Goal: Information Seeking & Learning: Learn about a topic

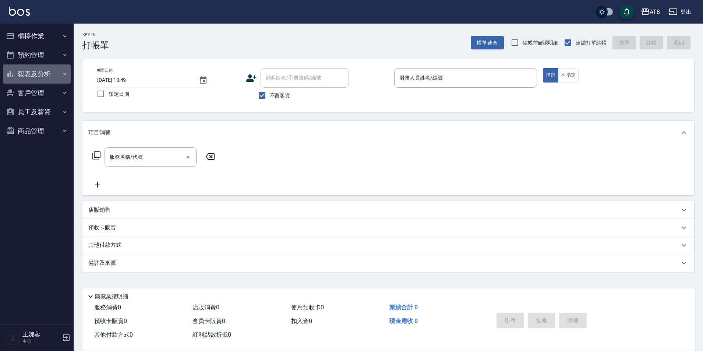
click at [33, 66] on button "報表及分析" at bounding box center [37, 73] width 68 height 19
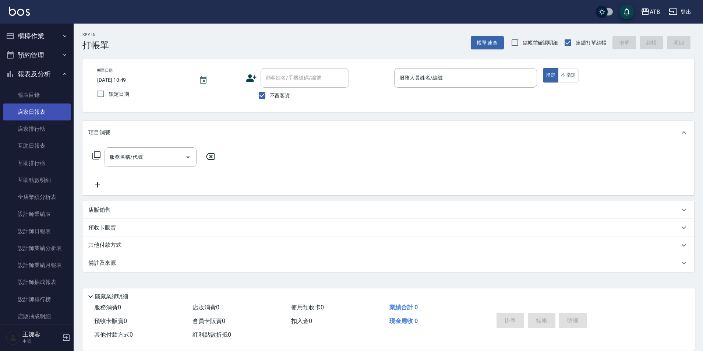
click at [46, 113] on link "店家日報表" at bounding box center [37, 111] width 68 height 17
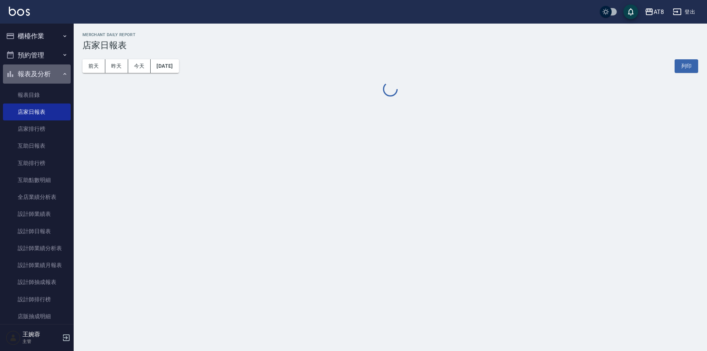
click at [40, 74] on button "報表及分析" at bounding box center [37, 73] width 68 height 19
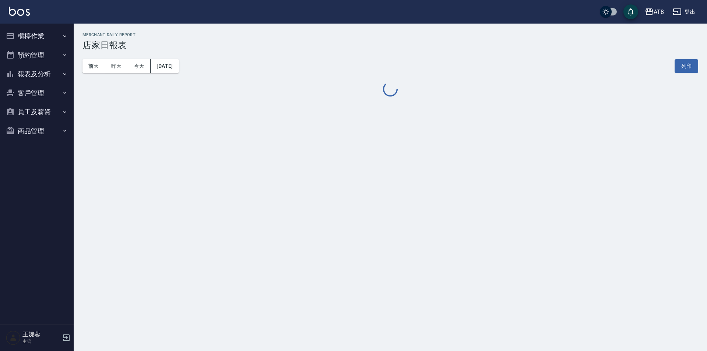
click at [42, 35] on button "櫃檯作業" at bounding box center [37, 36] width 68 height 19
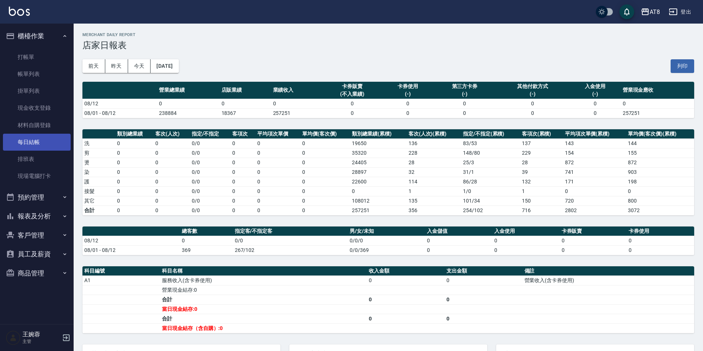
click at [50, 147] on link "每日結帳" at bounding box center [37, 142] width 68 height 17
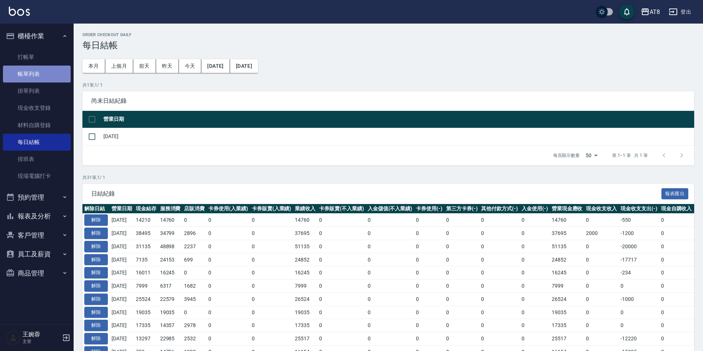
click at [34, 77] on link "帳單列表" at bounding box center [37, 74] width 68 height 17
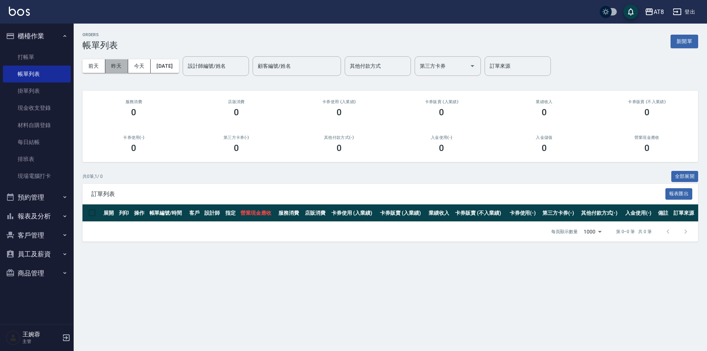
click at [125, 71] on button "昨天" at bounding box center [116, 66] width 23 height 14
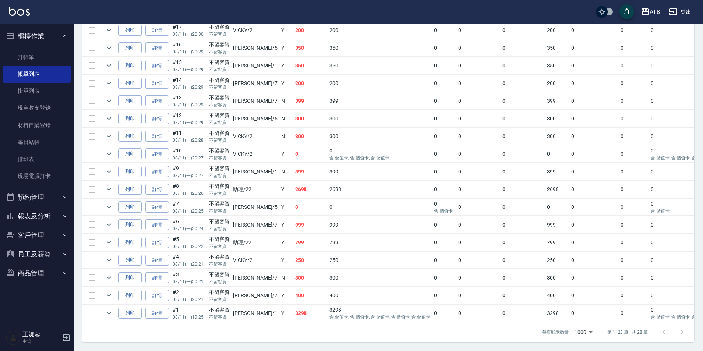
scroll to position [470, 0]
click at [156, 307] on link "詳情" at bounding box center [157, 312] width 24 height 11
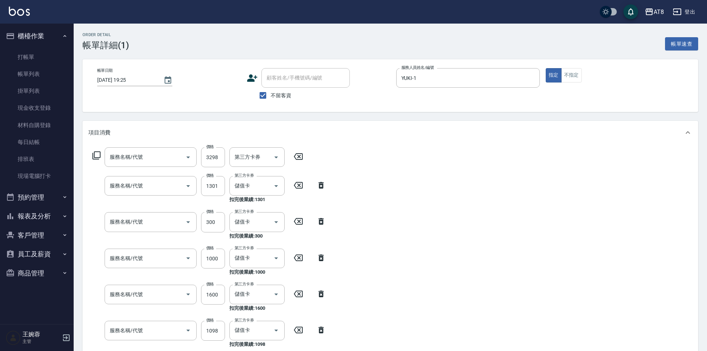
type input "2025/08/11 19:25"
checkbox input "true"
type input "YUKI-1"
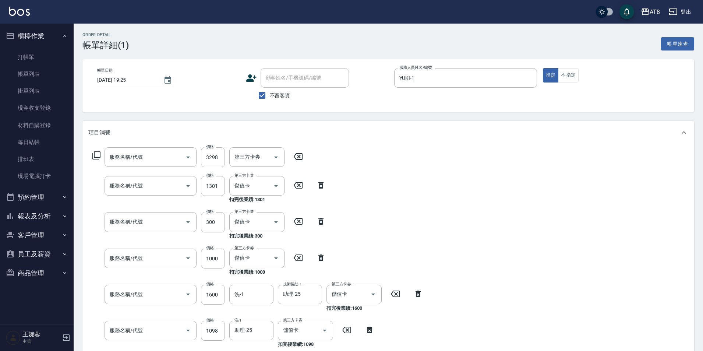
type input "頂級豪華3(803)"
type input "燙髮(31500)"
type input "頭皮隔離(51300)"
type input "酵素護髮(51000)"
type input "染髮(41500)"
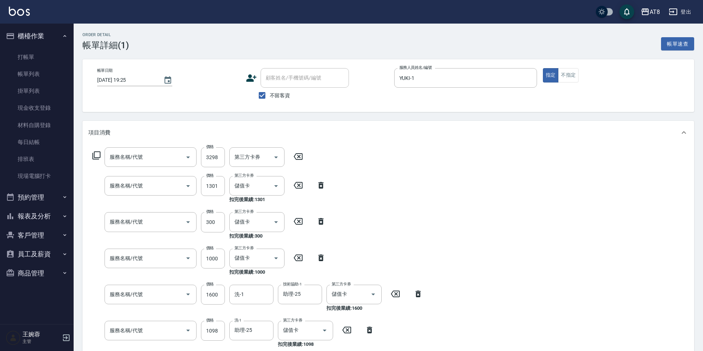
type input "水沁涼套餐(5699)"
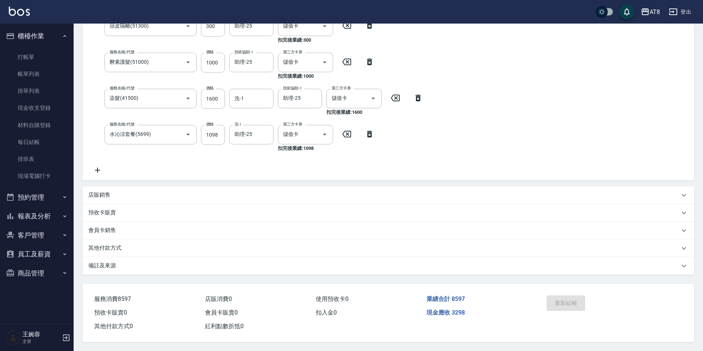
scroll to position [209, 0]
click at [29, 71] on link "帳單列表" at bounding box center [37, 74] width 68 height 17
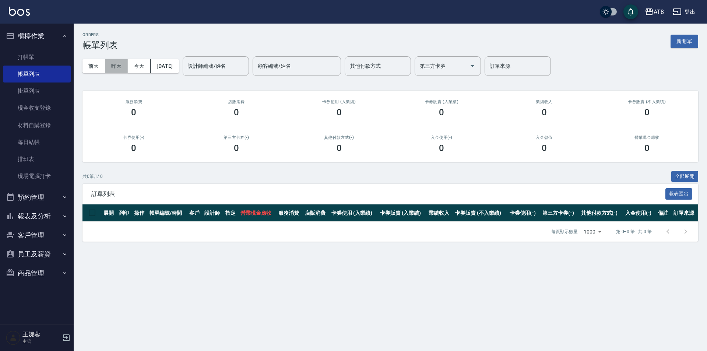
click at [117, 62] on button "昨天" at bounding box center [116, 66] width 23 height 14
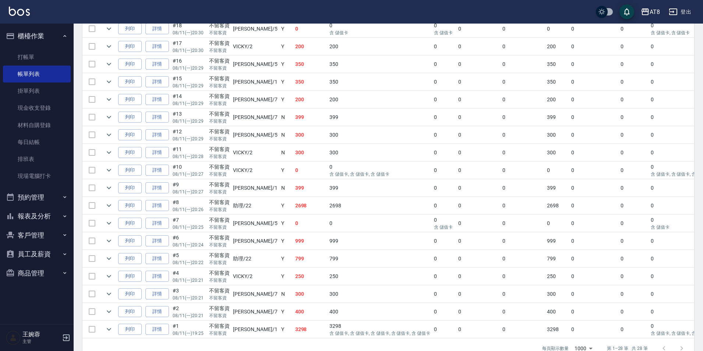
scroll to position [386, 0]
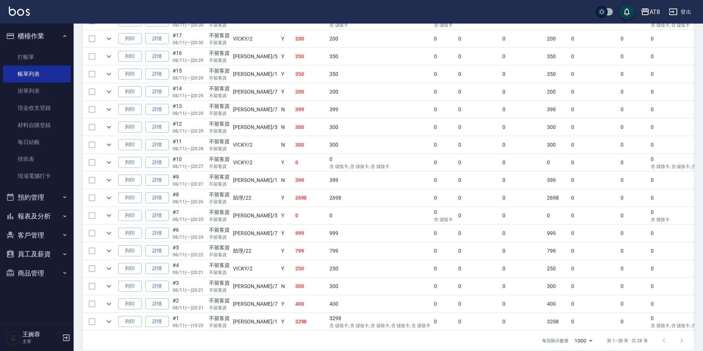
click at [161, 207] on td "詳情" at bounding box center [157, 197] width 27 height 17
click at [161, 204] on link "詳情" at bounding box center [157, 197] width 24 height 11
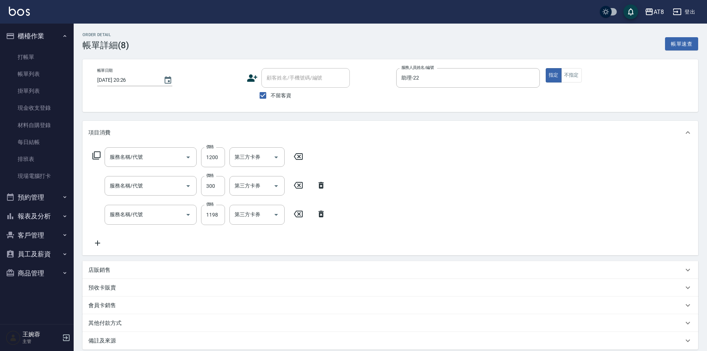
type input "2025/08/11 20:26"
checkbox input "true"
type input "助理-22"
type input "1200護髮(511200)"
type input "頭皮隔離(51300)"
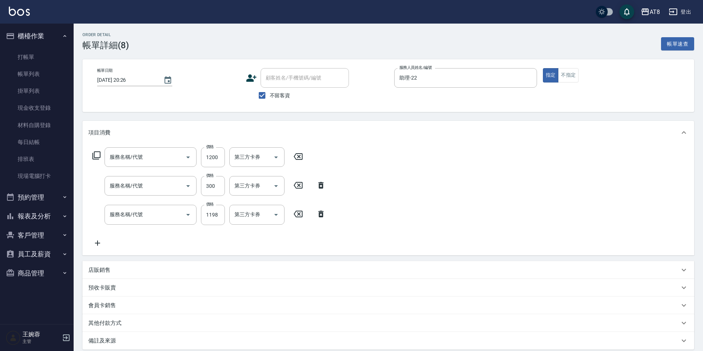
type input "水沁涼套餐(5699)"
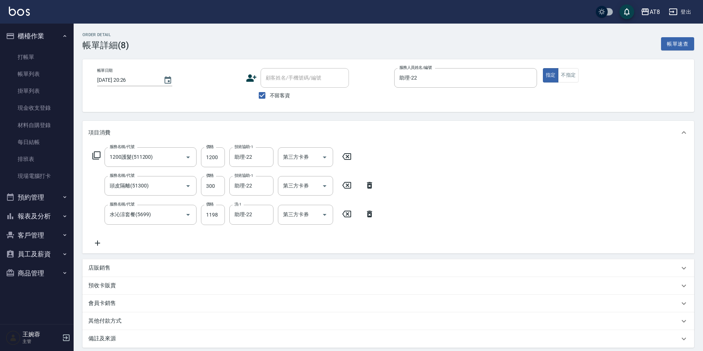
click at [369, 187] on icon at bounding box center [369, 185] width 5 height 7
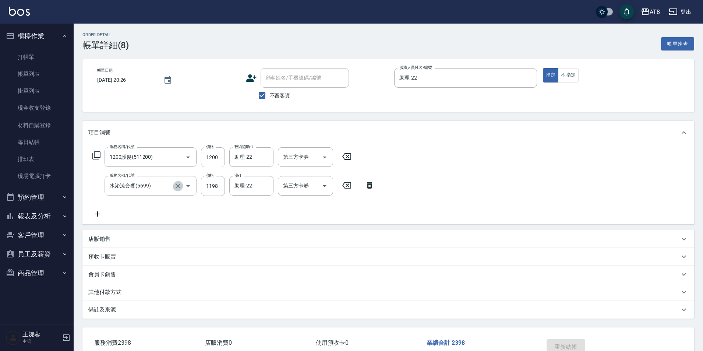
click at [174, 187] on icon "Clear" at bounding box center [177, 185] width 7 height 7
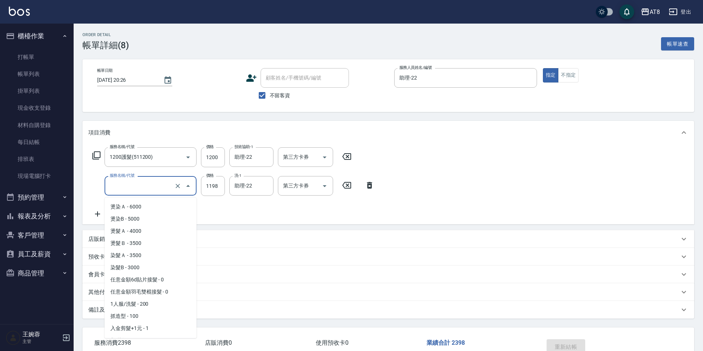
click at [141, 187] on input "服務名稱/代號" at bounding box center [140, 185] width 65 height 13
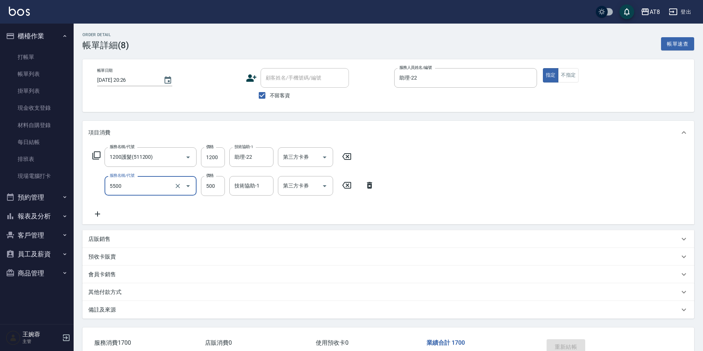
type input "還原酸護髮(5500)"
type input "300"
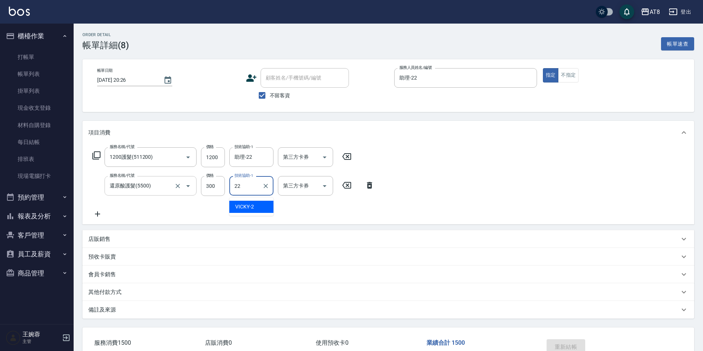
type input "助理-22"
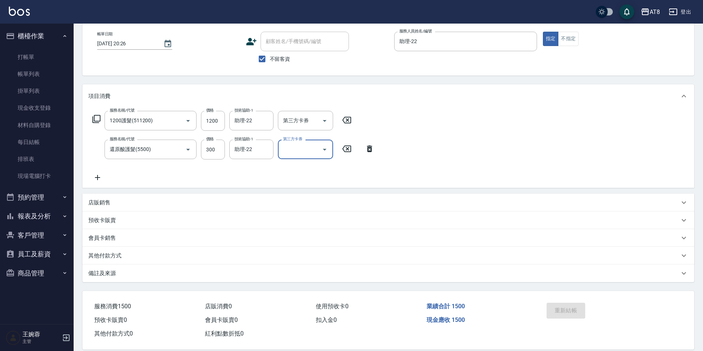
scroll to position [57, 0]
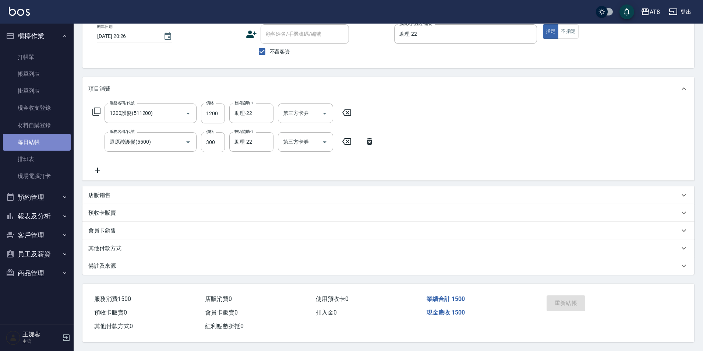
click at [42, 141] on link "每日結帳" at bounding box center [37, 142] width 68 height 17
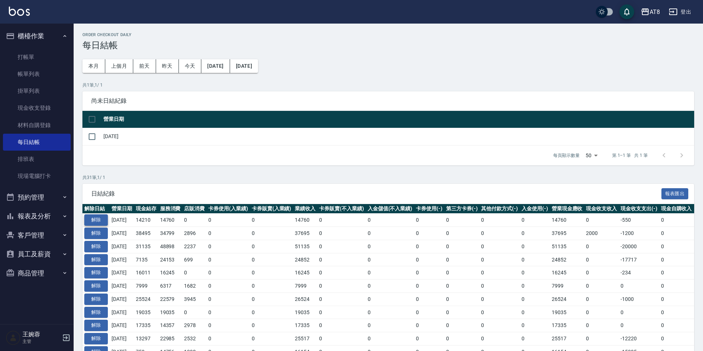
click at [100, 226] on button "解除" at bounding box center [96, 219] width 24 height 11
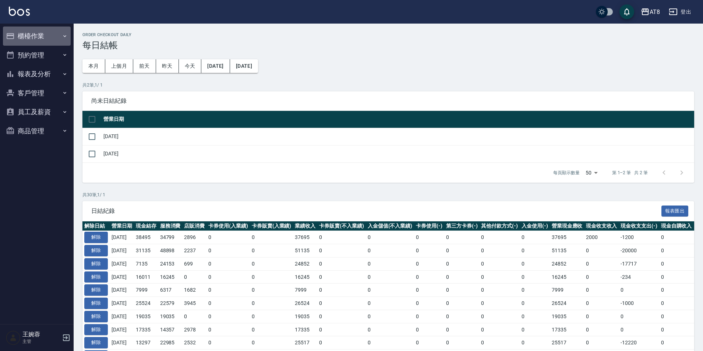
click at [44, 38] on button "櫃檯作業" at bounding box center [37, 36] width 68 height 19
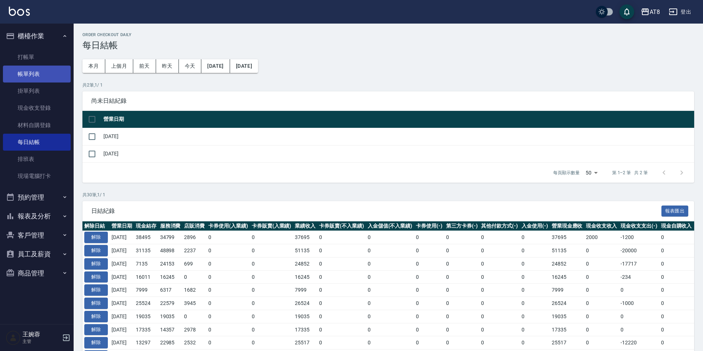
click at [42, 72] on link "帳單列表" at bounding box center [37, 74] width 68 height 17
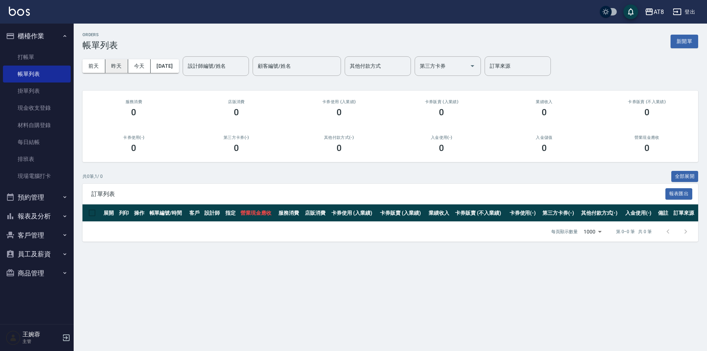
click at [112, 64] on button "昨天" at bounding box center [116, 66] width 23 height 14
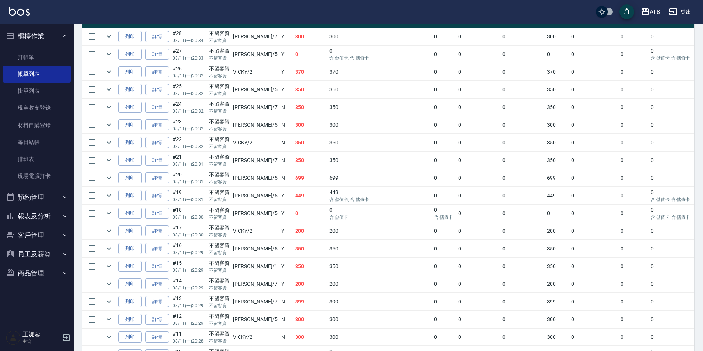
scroll to position [190, 0]
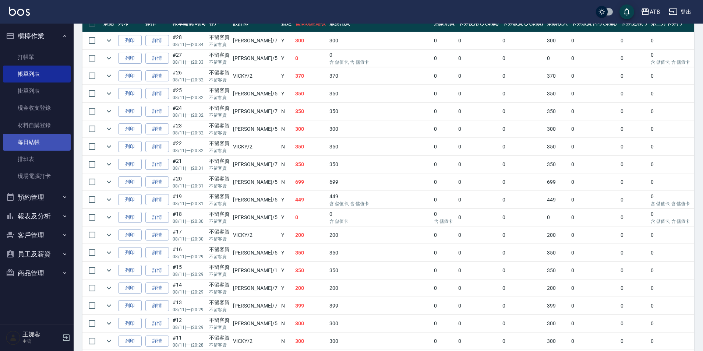
click at [54, 139] on link "每日結帳" at bounding box center [37, 142] width 68 height 17
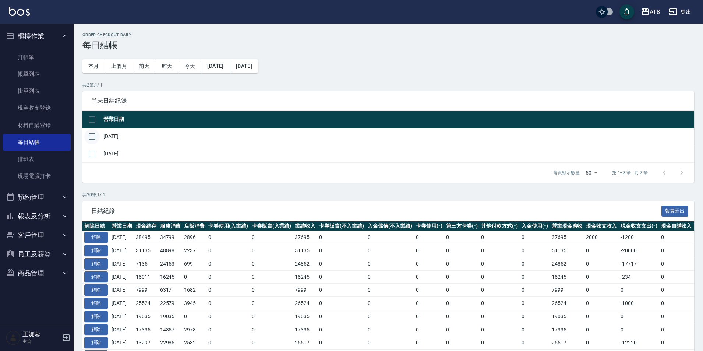
click at [96, 141] on input "checkbox" at bounding box center [91, 136] width 15 height 15
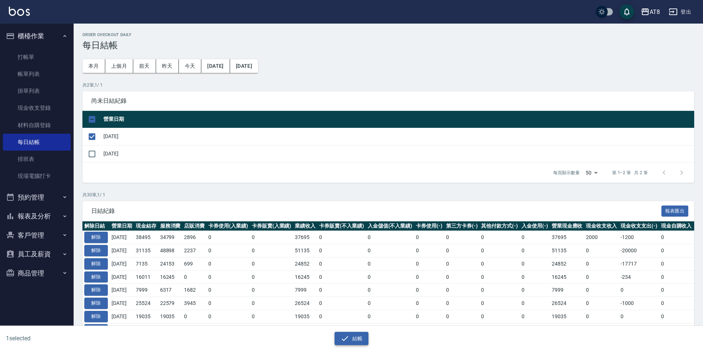
click at [353, 341] on button "結帳" at bounding box center [352, 339] width 34 height 14
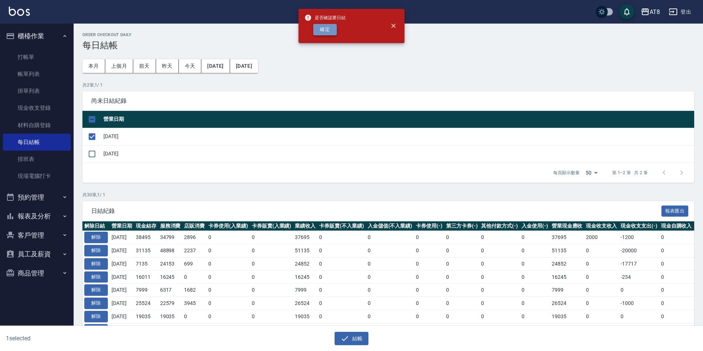
click at [331, 33] on button "確定" at bounding box center [325, 29] width 24 height 11
checkbox input "false"
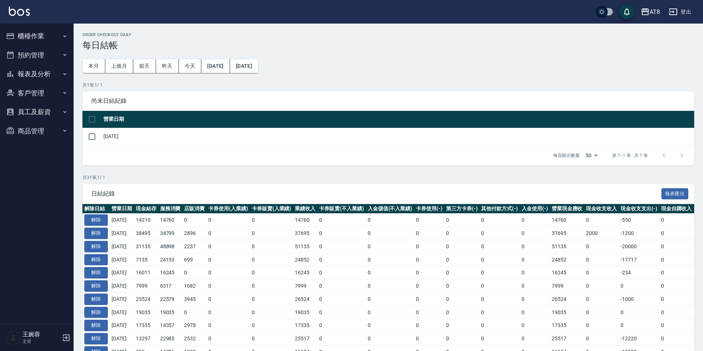
click at [21, 13] on img at bounding box center [19, 11] width 21 height 9
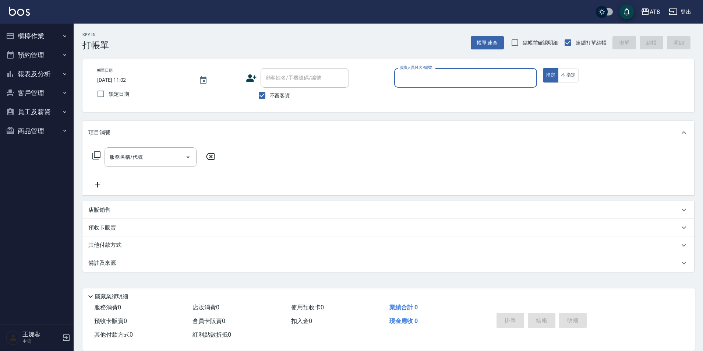
click at [54, 77] on button "報表及分析" at bounding box center [37, 73] width 68 height 19
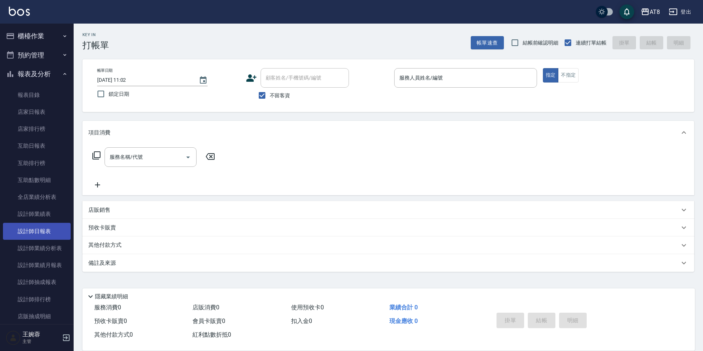
click at [51, 233] on link "設計師日報表" at bounding box center [37, 231] width 68 height 17
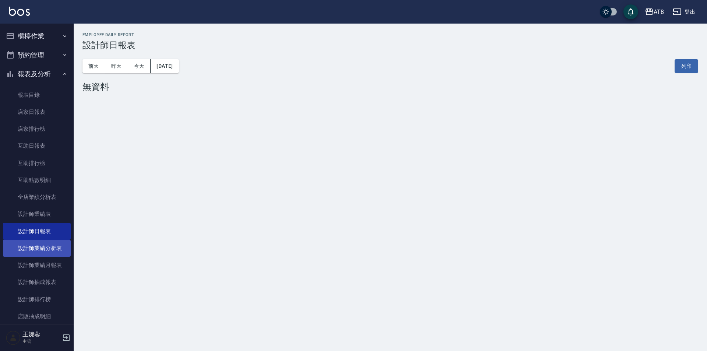
click at [52, 245] on link "設計師業績分析表" at bounding box center [37, 248] width 68 height 17
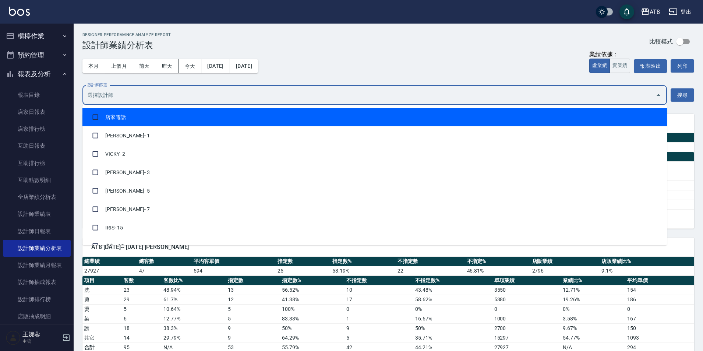
click at [230, 95] on input "設計師篩選" at bounding box center [369, 95] width 567 height 13
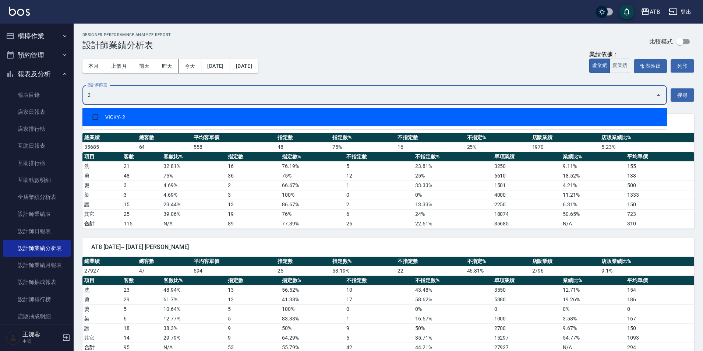
type input "22"
click at [176, 119] on li "助理 - 22" at bounding box center [374, 117] width 585 height 18
checkbox input "true"
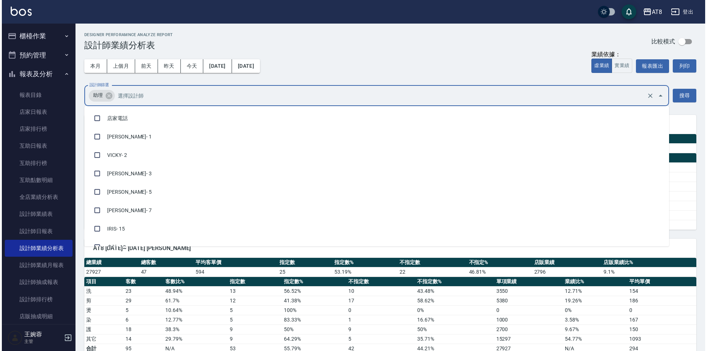
scroll to position [45, 0]
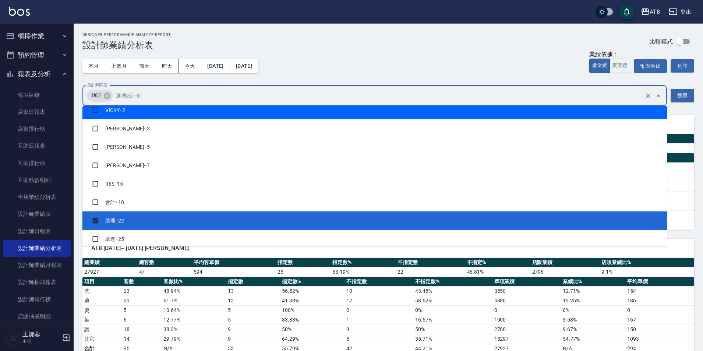
click at [368, 47] on div "Designer Perforamnce Analyze Report 設計師業績分析表 比較模式" at bounding box center [388, 41] width 612 height 18
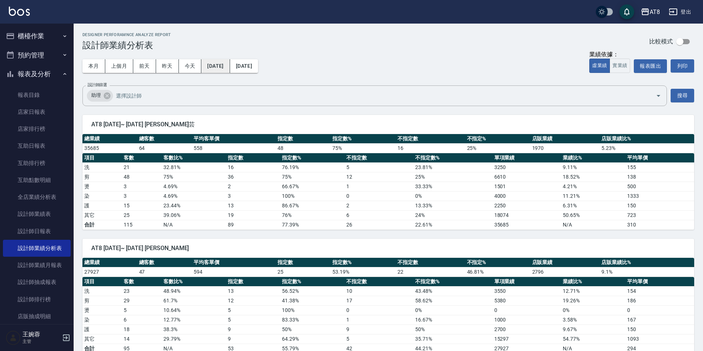
click at [228, 67] on button "[DATE]" at bounding box center [215, 66] width 28 height 14
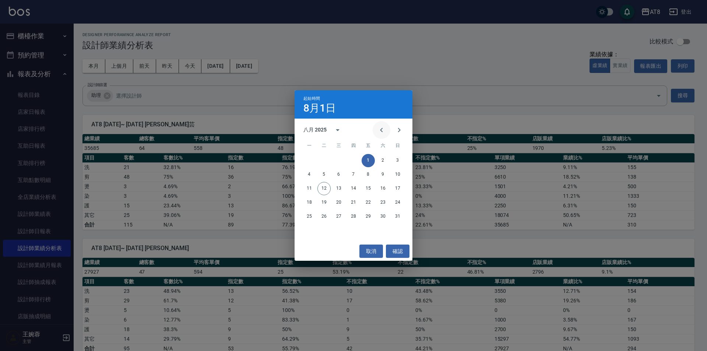
click at [379, 131] on icon "Previous month" at bounding box center [381, 130] width 9 height 9
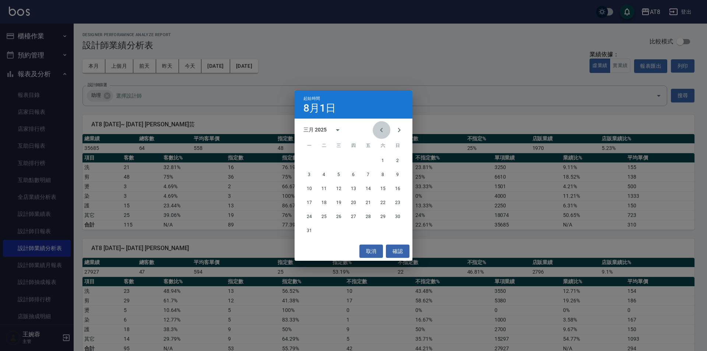
click at [378, 131] on icon "Previous month" at bounding box center [381, 130] width 9 height 9
click at [380, 131] on icon "Previous month" at bounding box center [381, 130] width 3 height 4
click at [397, 128] on icon "Next month" at bounding box center [399, 130] width 9 height 9
click at [339, 159] on button "1" at bounding box center [338, 160] width 13 height 13
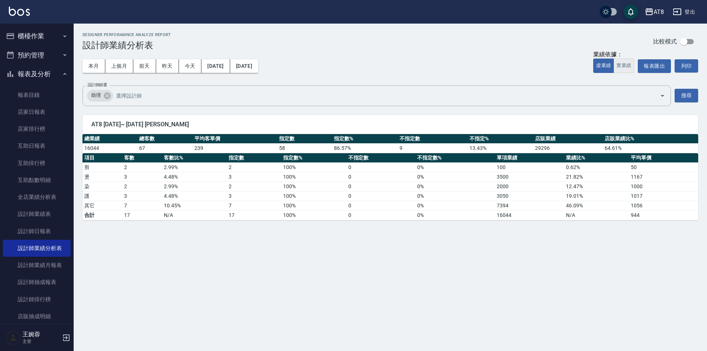
click at [630, 73] on button "實業績" at bounding box center [623, 66] width 21 height 14
click at [54, 233] on link "設計師日報表" at bounding box center [37, 231] width 68 height 17
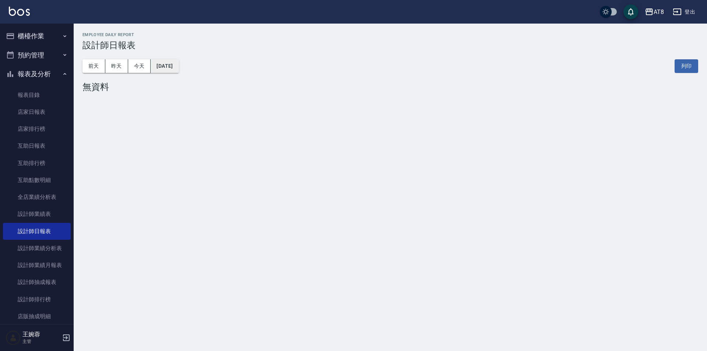
click at [177, 65] on button "[DATE]" at bounding box center [165, 66] width 28 height 14
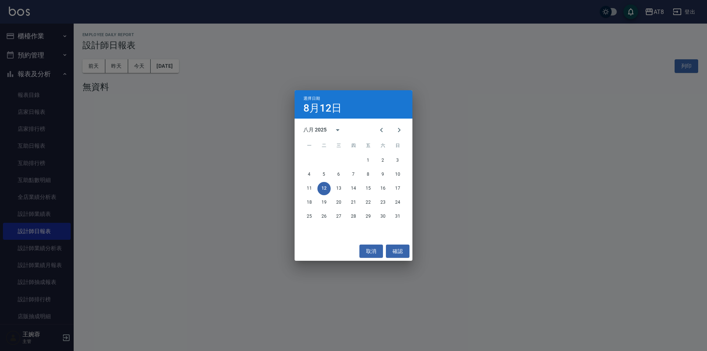
click at [79, 259] on div "選擇日期 8月12日 八月 2025 一 二 三 四 五 六 日 1 2 3 4 5 6 7 8 9 10 11 12 13 14 15 16 17 18 1…" at bounding box center [353, 175] width 707 height 351
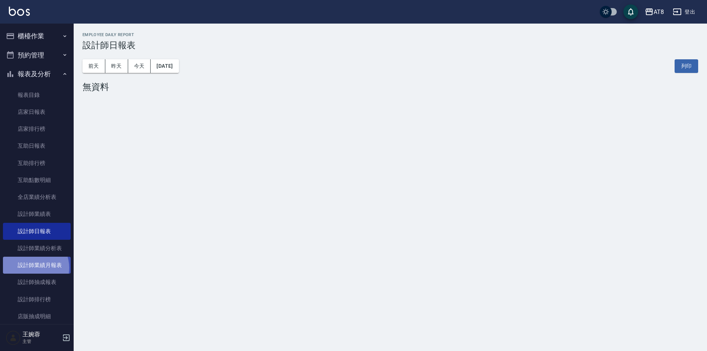
click at [31, 268] on ul "報表目錄 店家日報表 店家排行榜 互助日報表 互助排行榜 互助點數明細 全店業績分析表 設計師業績表 設計師日報表 設計師業績分析表 設計師業績月報表 設計師…" at bounding box center [37, 206] width 68 height 244
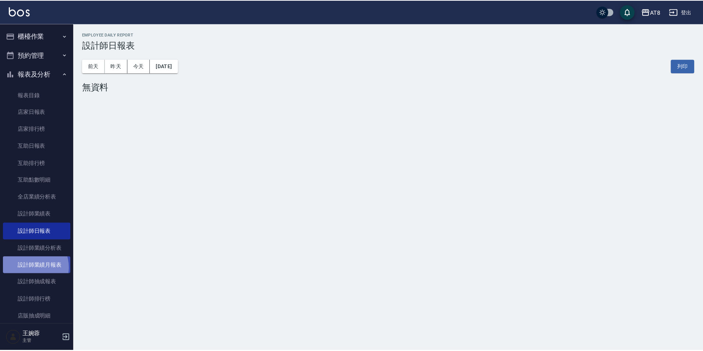
scroll to position [37, 0]
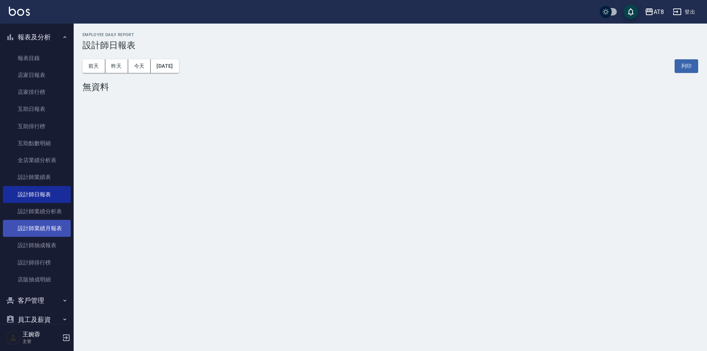
click at [52, 228] on link "設計師業績月報表" at bounding box center [37, 228] width 68 height 17
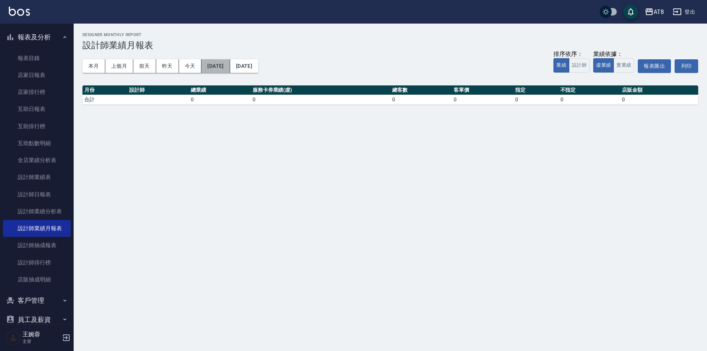
click at [230, 67] on button "[DATE]" at bounding box center [215, 66] width 28 height 14
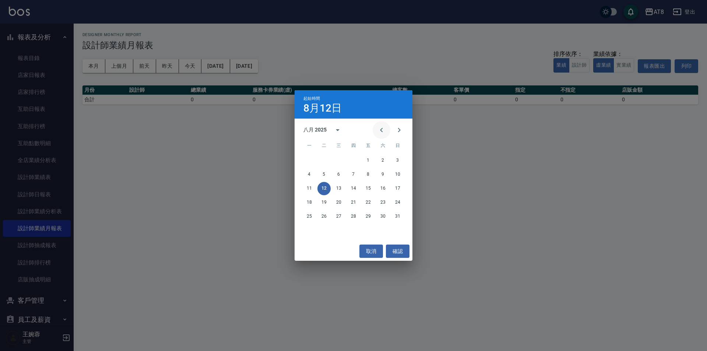
click at [385, 129] on button "Previous month" at bounding box center [382, 130] width 18 height 18
click at [380, 129] on icon "Previous month" at bounding box center [381, 130] width 9 height 9
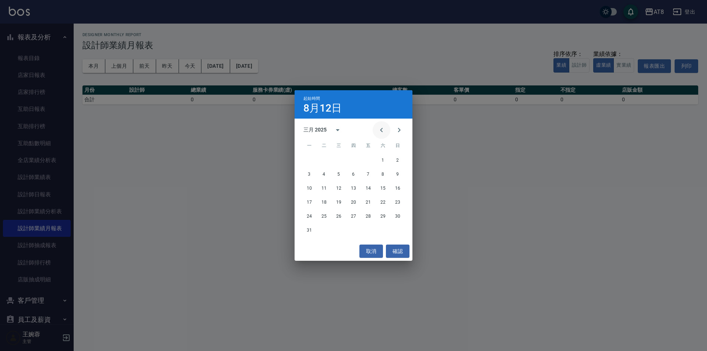
click at [380, 129] on icon "Previous month" at bounding box center [381, 130] width 9 height 9
click at [339, 161] on button "1" at bounding box center [338, 160] width 13 height 13
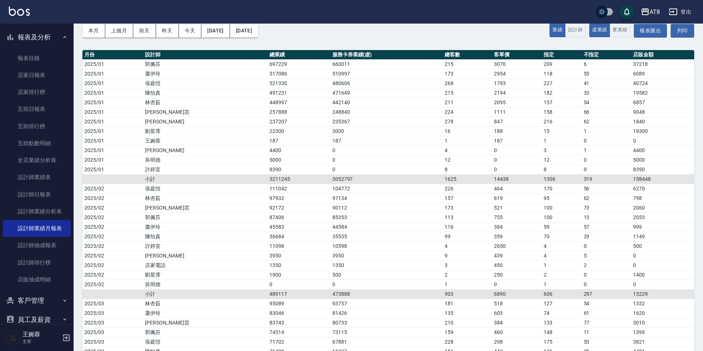
scroll to position [36, 0]
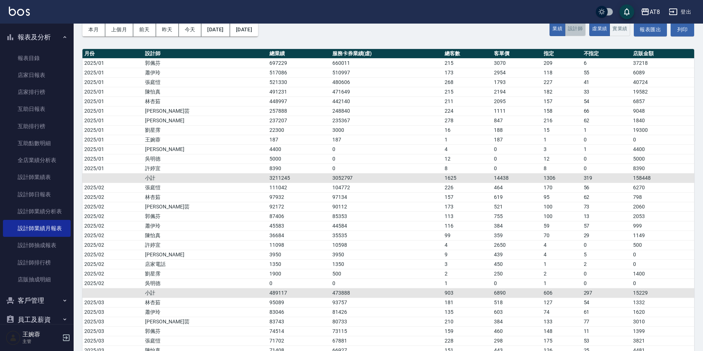
click at [572, 36] on button "設計師" at bounding box center [575, 29] width 21 height 14
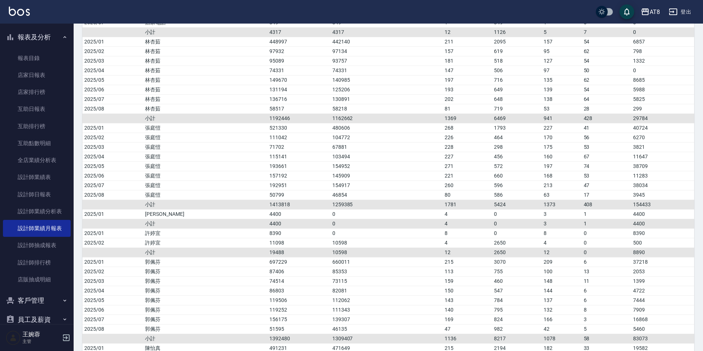
scroll to position [0, 0]
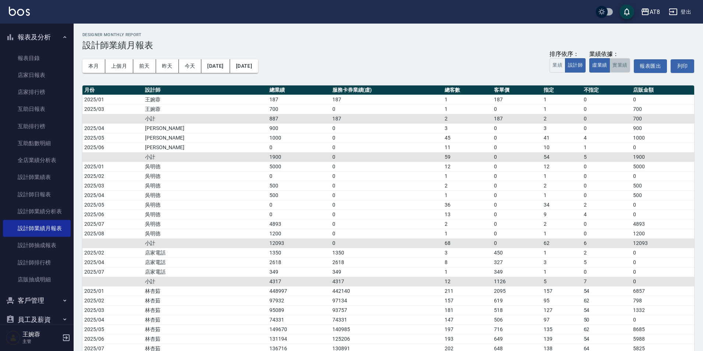
drag, startPoint x: 624, startPoint y: 71, endPoint x: 628, endPoint y: 70, distance: 3.8
click at [623, 71] on button "實業績" at bounding box center [620, 65] width 21 height 14
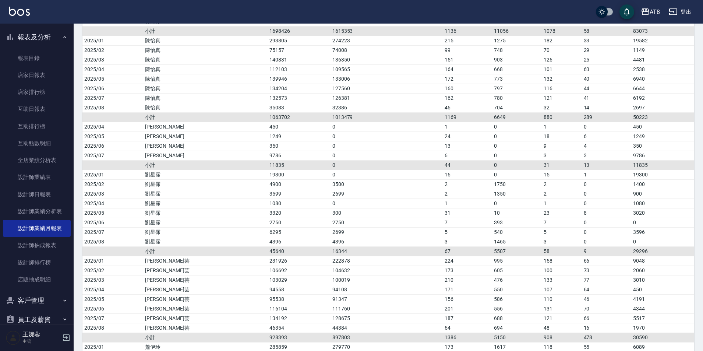
scroll to position [553, 0]
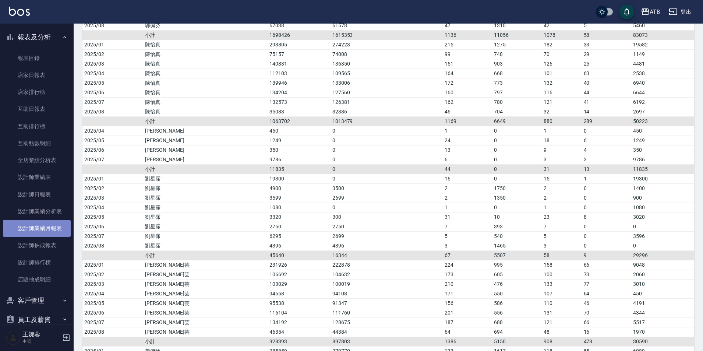
click at [54, 229] on link "設計師業績月報表" at bounding box center [37, 228] width 68 height 17
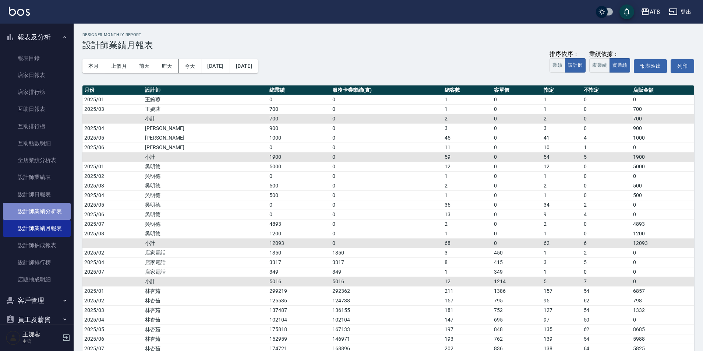
click at [53, 212] on link "設計師業績分析表" at bounding box center [37, 211] width 68 height 17
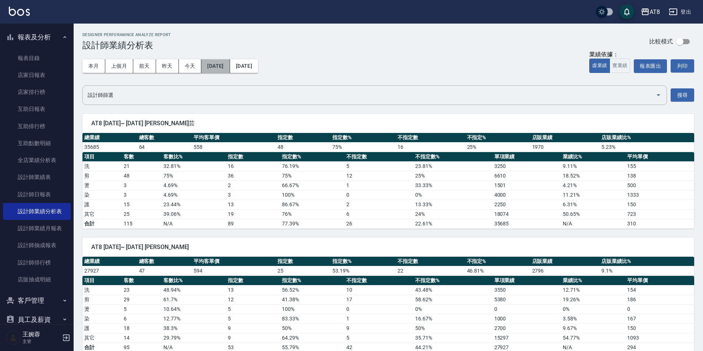
click at [221, 60] on button "[DATE]" at bounding box center [215, 66] width 28 height 14
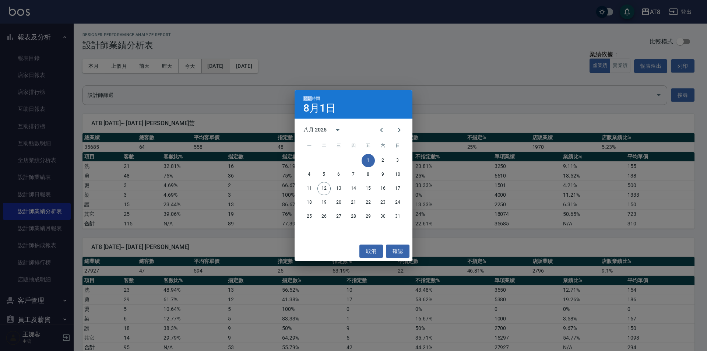
click at [221, 60] on div "起始時間 8月1日 八月 2025 一 二 三 四 五 六 日 1 2 3 4 5 6 7 8 9 10 11 12 13 14 15 16 17 18 19…" at bounding box center [353, 175] width 707 height 351
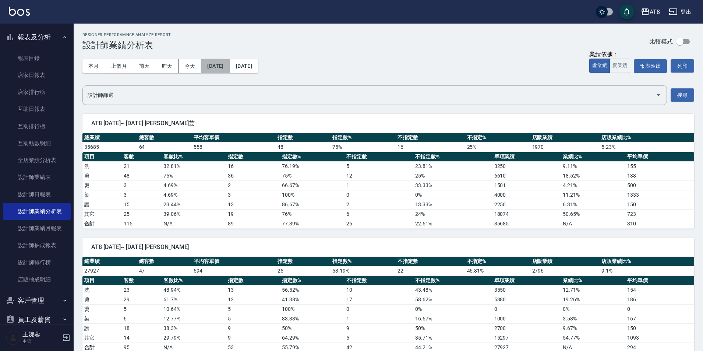
click at [227, 67] on button "[DATE]" at bounding box center [215, 66] width 28 height 14
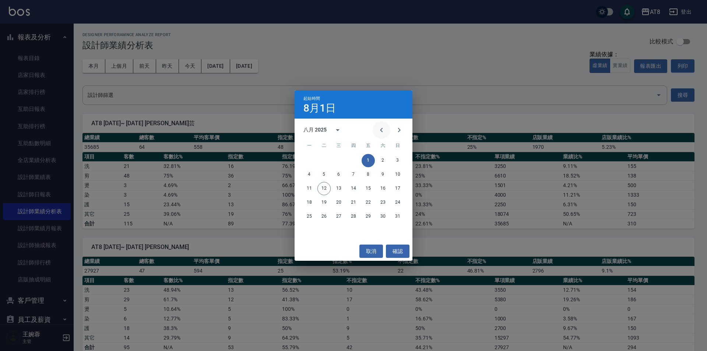
click at [374, 124] on button "Previous month" at bounding box center [382, 130] width 18 height 18
click at [377, 126] on icon "Previous month" at bounding box center [381, 130] width 9 height 9
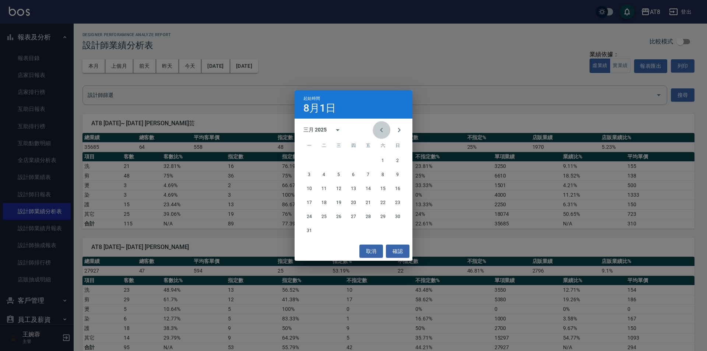
click at [377, 126] on icon "Previous month" at bounding box center [381, 130] width 9 height 9
click at [334, 161] on button "1" at bounding box center [338, 160] width 13 height 13
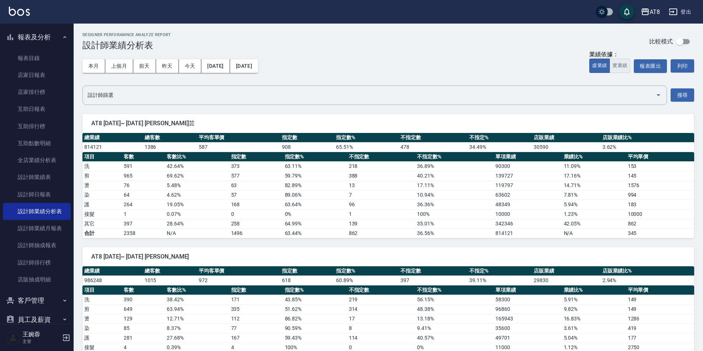
click at [618, 69] on button "實業績" at bounding box center [620, 66] width 21 height 14
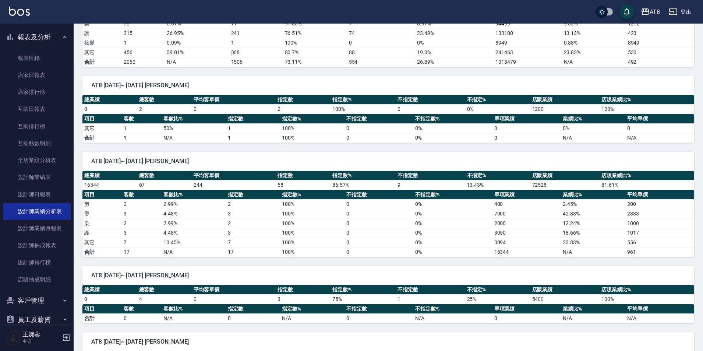
scroll to position [948, 0]
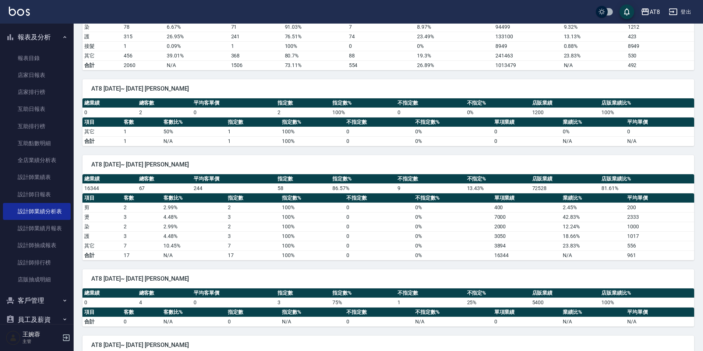
click at [293, 182] on th "指定數" at bounding box center [303, 179] width 55 height 10
click at [342, 179] on th "指定數%" at bounding box center [363, 179] width 65 height 10
click at [417, 181] on th "不指定數" at bounding box center [430, 179] width 69 height 10
drag, startPoint x: 122, startPoint y: 254, endPoint x: 131, endPoint y: 254, distance: 9.2
click at [131, 254] on td "17" at bounding box center [141, 255] width 39 height 10
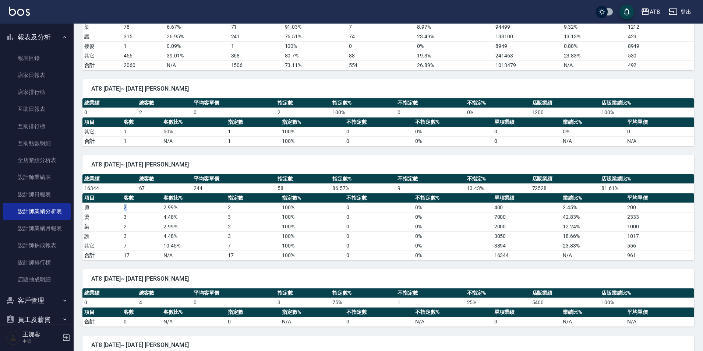
drag, startPoint x: 119, startPoint y: 205, endPoint x: 131, endPoint y: 207, distance: 11.6
click at [131, 207] on tr "剪 2 2.99 % 2 100 % 0 0 % 400 2.45 % 200" at bounding box center [388, 208] width 612 height 10
drag, startPoint x: 116, startPoint y: 215, endPoint x: 138, endPoint y: 216, distance: 22.9
click at [138, 216] on tr "燙 3 4.48 % 3 100 % 0 0 % 7000 42.83 % 2333" at bounding box center [388, 217] width 612 height 10
drag, startPoint x: 120, startPoint y: 228, endPoint x: 130, endPoint y: 227, distance: 10.4
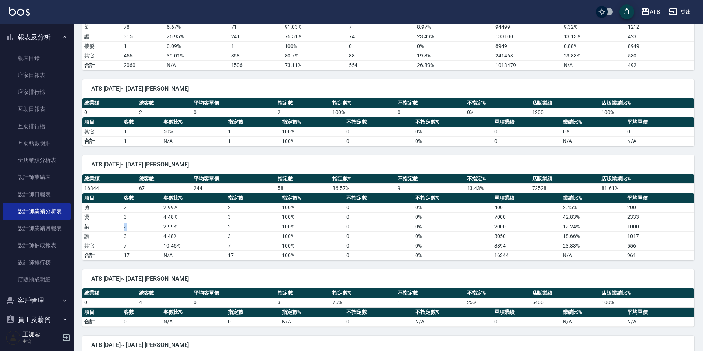
click at [130, 227] on tr "染 2 2.99 % 2 100 % 0 0 % 2000 12.24 % 1000" at bounding box center [388, 227] width 612 height 10
click at [131, 228] on td "2" at bounding box center [141, 227] width 39 height 10
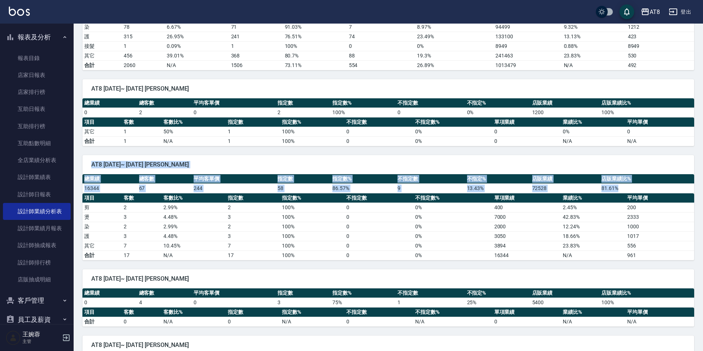
drag, startPoint x: 703, startPoint y: 216, endPoint x: 691, endPoint y: 140, distance: 77.8
click at [663, 160] on div "AT8 2025/01/01~ 2025/08/12 劉星霈" at bounding box center [388, 164] width 612 height 19
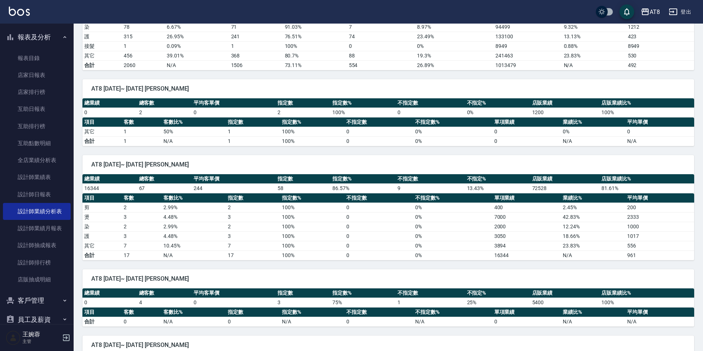
click at [502, 204] on td "400" at bounding box center [527, 208] width 69 height 10
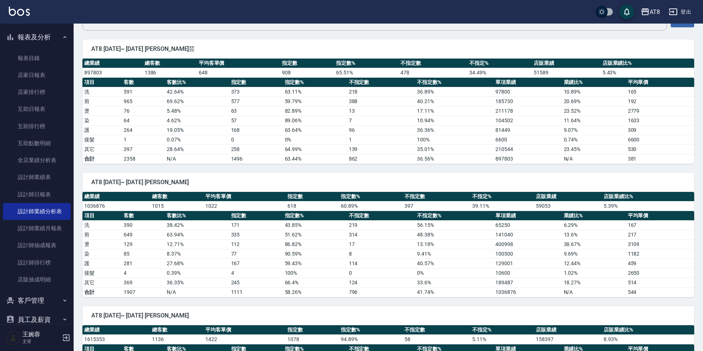
scroll to position [0, 0]
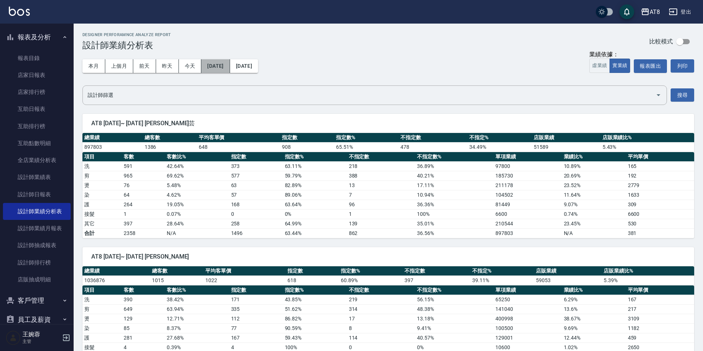
click at [230, 66] on button "2025/01/01" at bounding box center [215, 66] width 28 height 14
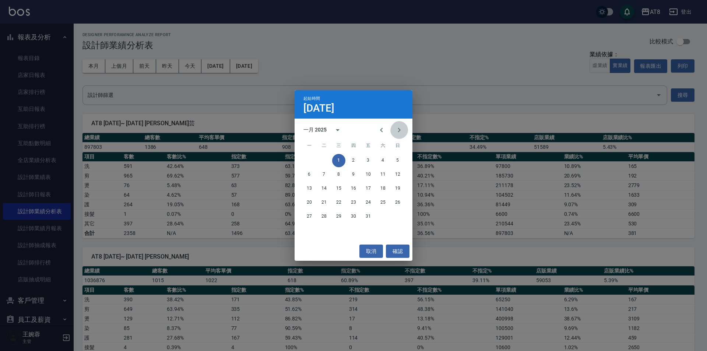
click at [399, 130] on icon "Next month" at bounding box center [399, 130] width 3 height 4
click at [395, 132] on icon "Next month" at bounding box center [399, 130] width 9 height 9
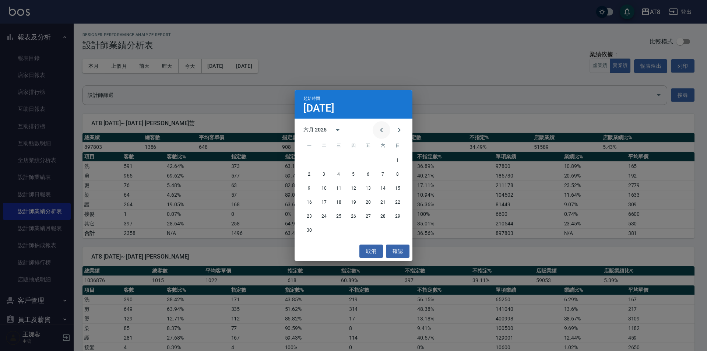
click at [382, 132] on icon "Previous month" at bounding box center [381, 130] width 9 height 9
click at [384, 130] on button "Previous month" at bounding box center [382, 130] width 18 height 18
click at [398, 129] on icon "Next month" at bounding box center [399, 130] width 3 height 4
click at [351, 161] on button "1" at bounding box center [353, 160] width 13 height 13
click at [398, 128] on icon "Next month" at bounding box center [399, 130] width 9 height 9
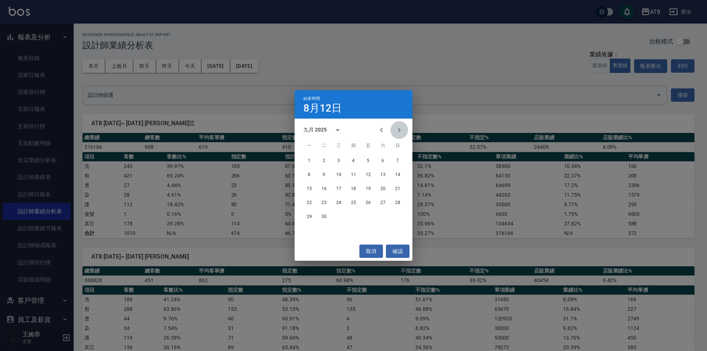
click at [398, 128] on icon "Next month" at bounding box center [399, 130] width 3 height 4
click at [377, 128] on icon "Previous month" at bounding box center [381, 130] width 9 height 9
click at [377, 129] on icon "Previous month" at bounding box center [381, 130] width 9 height 9
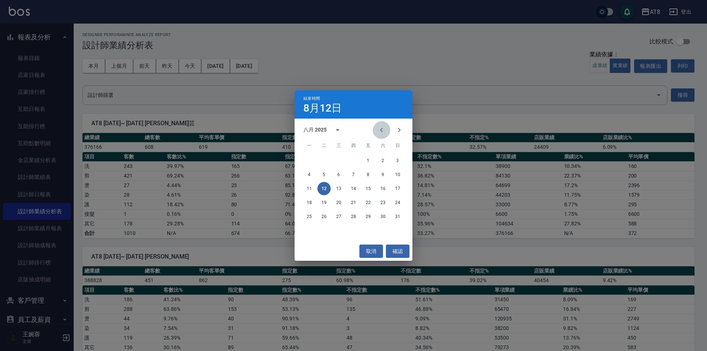
click at [377, 129] on icon "Previous month" at bounding box center [381, 130] width 9 height 9
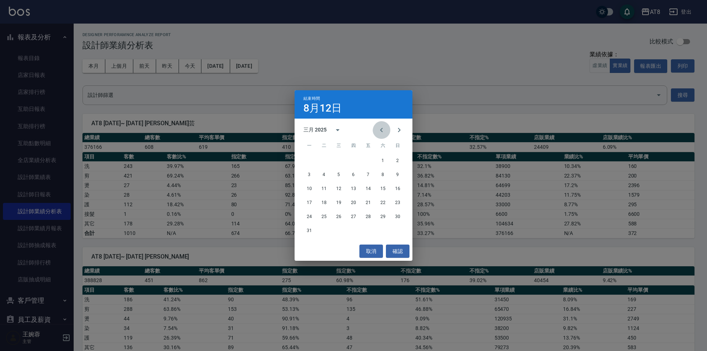
click at [377, 129] on icon "Previous month" at bounding box center [381, 130] width 9 height 9
click at [403, 130] on icon "Next month" at bounding box center [399, 130] width 9 height 9
click at [380, 215] on button "31" at bounding box center [382, 216] width 13 height 13
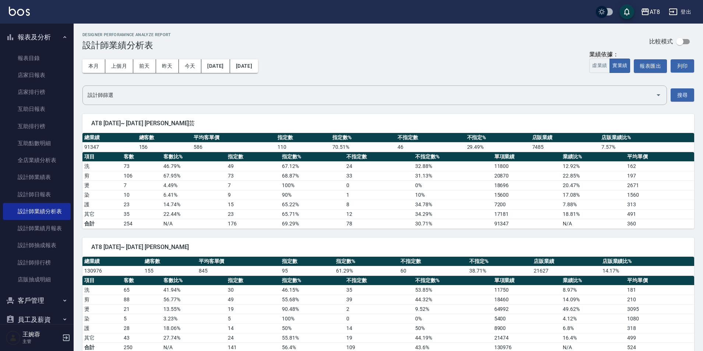
click at [166, 108] on div "AT8 2025/05/01~ 2025/05/31 蔡沂芸 總業績 總客數 平均客單價 指定數 指定數% 不指定數 不指定% 店販業績 店販業績比% 913…" at bounding box center [384, 167] width 621 height 124
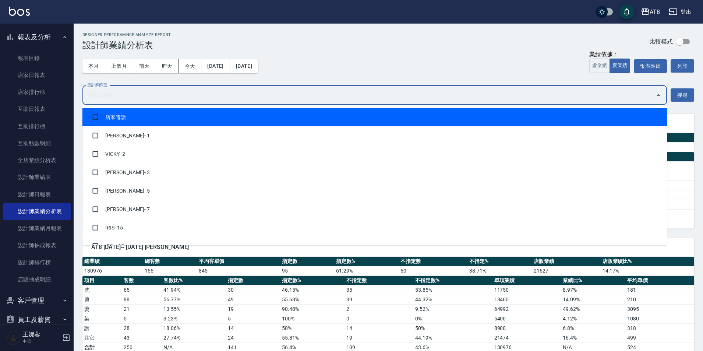
drag, startPoint x: 149, startPoint y: 98, endPoint x: 118, endPoint y: 107, distance: 31.8
click at [148, 98] on input "設計師篩選" at bounding box center [369, 95] width 567 height 13
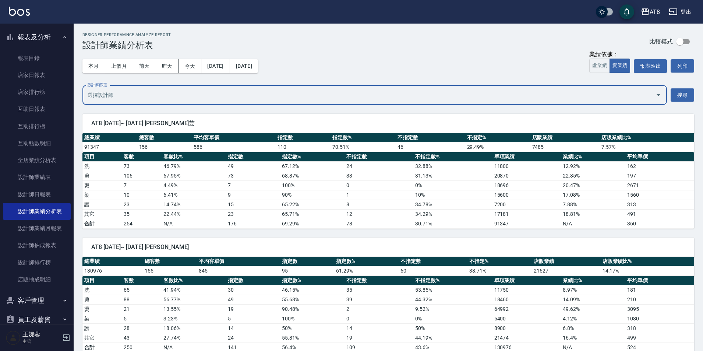
click at [178, 92] on input "設計師篩選" at bounding box center [369, 95] width 567 height 13
type input "22"
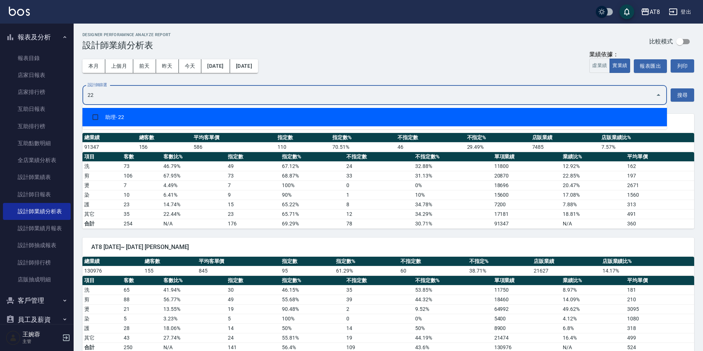
checkbox input "true"
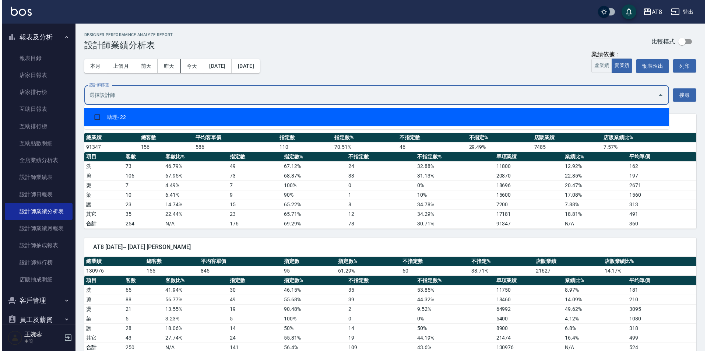
scroll to position [45, 0]
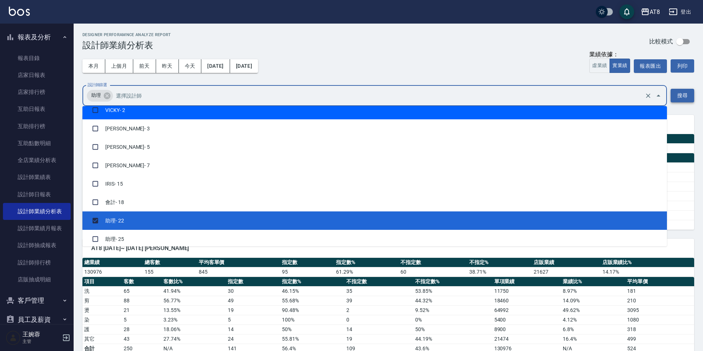
click at [689, 95] on button "搜尋" at bounding box center [683, 96] width 24 height 14
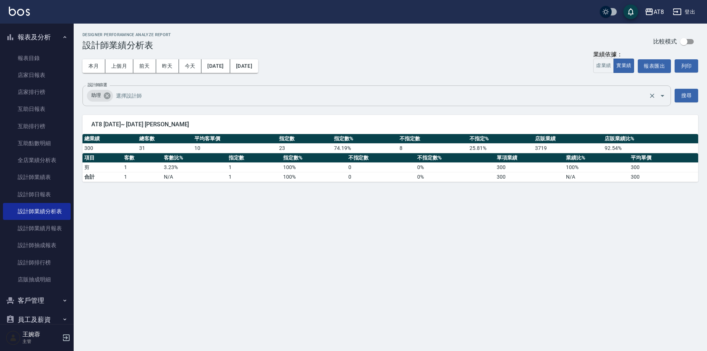
click at [109, 94] on icon at bounding box center [107, 95] width 7 height 7
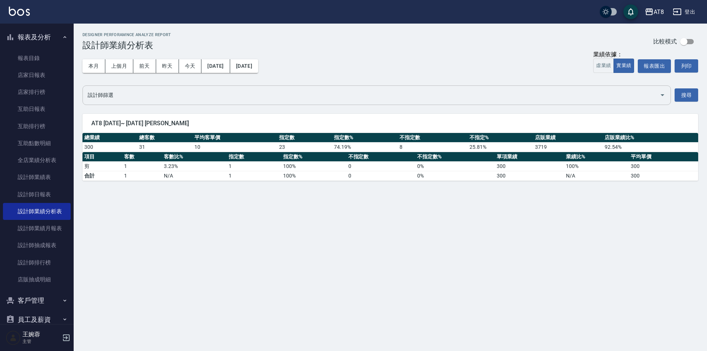
click at [143, 95] on input "設計師篩選" at bounding box center [371, 95] width 571 height 13
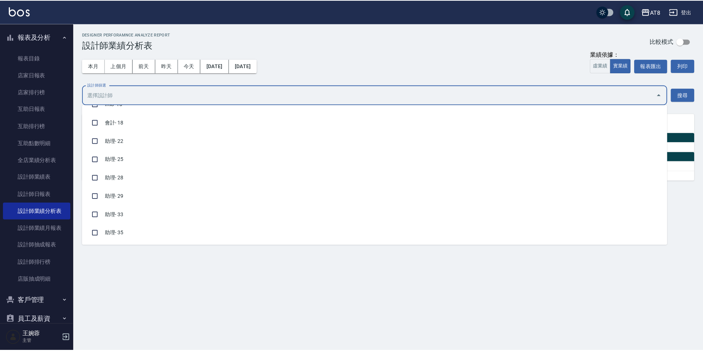
scroll to position [149, 0]
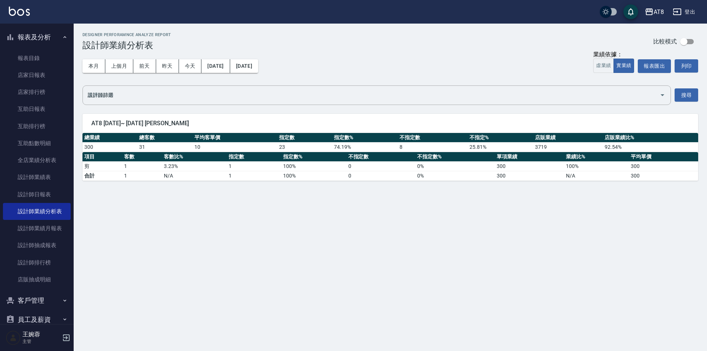
click at [469, 38] on div "Designer Perforamnce Analyze Report 設計師業績分析表 比較模式" at bounding box center [390, 41] width 616 height 18
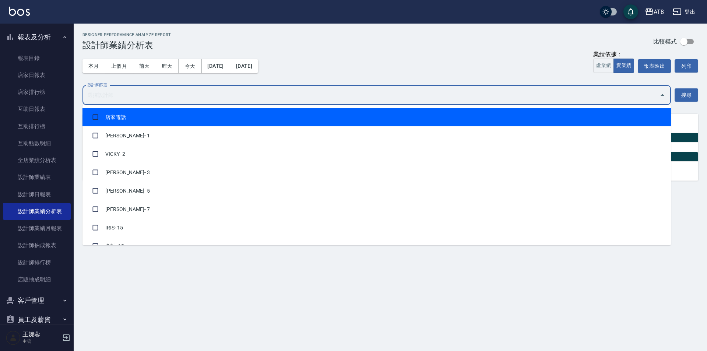
click at [182, 93] on input "設計師篩選" at bounding box center [371, 95] width 571 height 13
click at [378, 49] on div "Designer Perforamnce Analyze Report 設計師業績分析表 比較模式" at bounding box center [390, 41] width 616 height 18
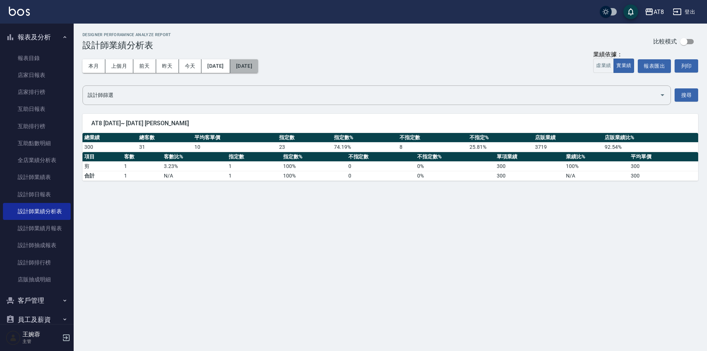
click at [258, 67] on button "2025/05/31" at bounding box center [244, 66] width 28 height 14
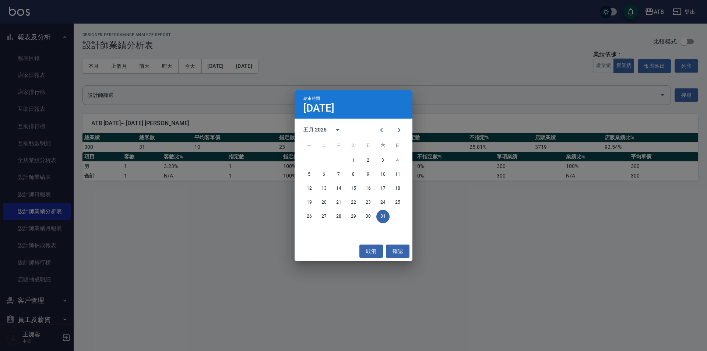
click at [384, 216] on button "31" at bounding box center [382, 216] width 13 height 13
click at [395, 250] on button "確認" at bounding box center [398, 251] width 24 height 14
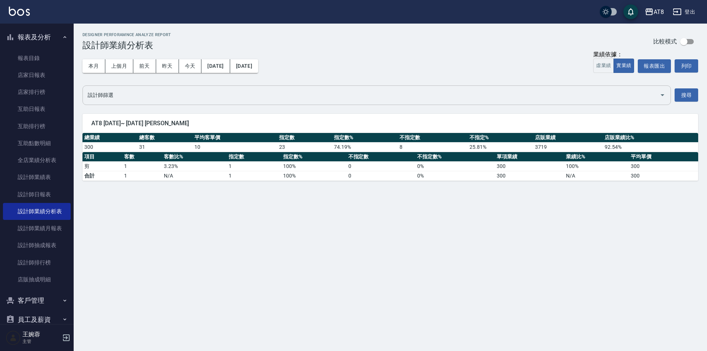
click at [173, 96] on input "設計師篩選" at bounding box center [371, 95] width 571 height 13
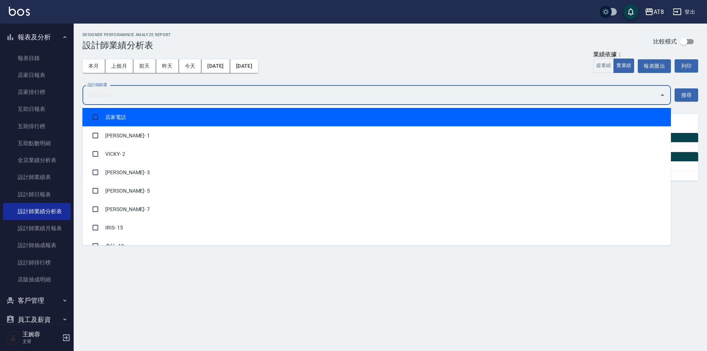
click at [163, 120] on li "店家電話" at bounding box center [376, 117] width 588 height 18
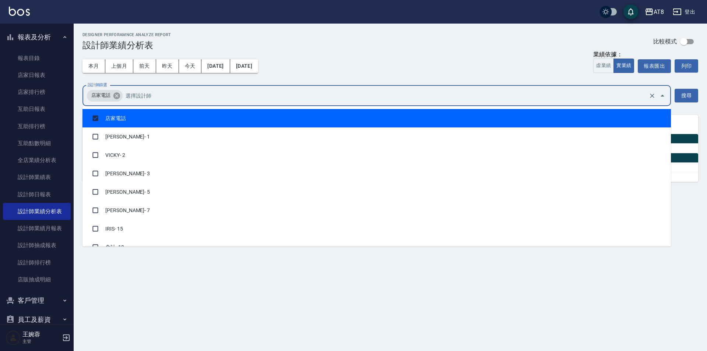
click at [120, 96] on icon at bounding box center [116, 95] width 7 height 7
checkbox input "false"
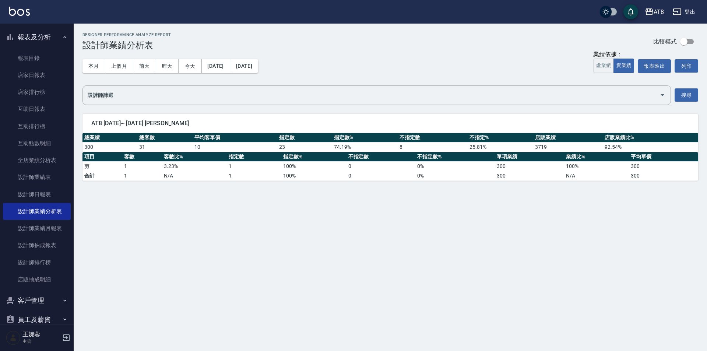
click at [363, 53] on div "本月 上個月 前天 昨天 今天 2025/05/01 2025/05/31 業績依據： 虛業績 實業績 報表匯出 列印" at bounding box center [390, 65] width 616 height 31
click at [686, 96] on button "搜尋" at bounding box center [687, 95] width 24 height 14
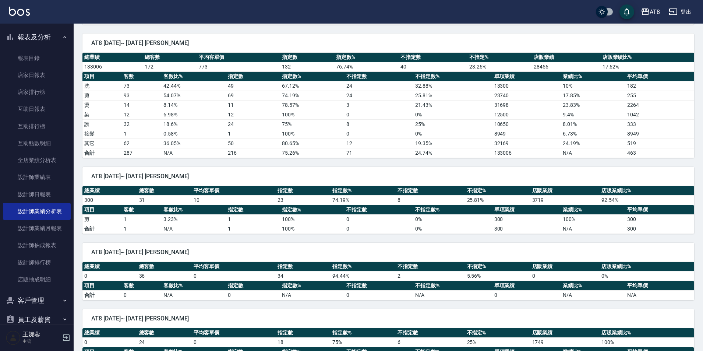
scroll to position [694, 0]
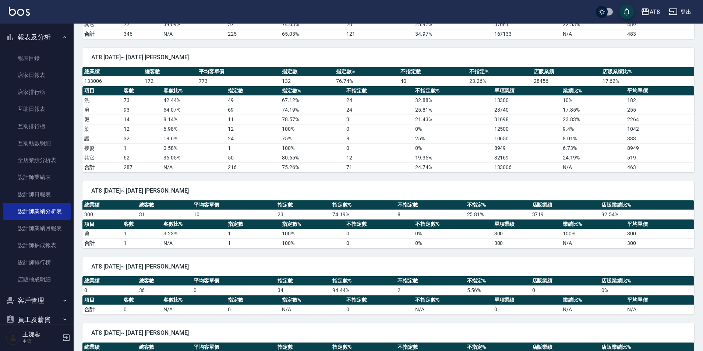
drag, startPoint x: 132, startPoint y: 244, endPoint x: 293, endPoint y: 178, distance: 174.2
click at [293, 178] on div "AT8 2025/05/01~ 2025/05/31 劉星霈 總業績 總客數 平均客單價 指定數 指定數% 不指定數 不指定% 店販業績 店販業績比% 300…" at bounding box center [384, 210] width 621 height 76
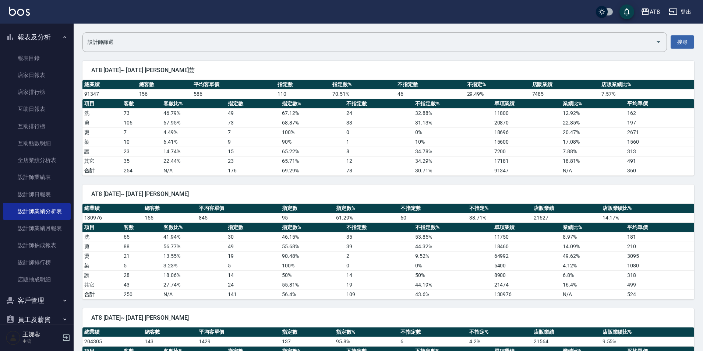
scroll to position [0, 0]
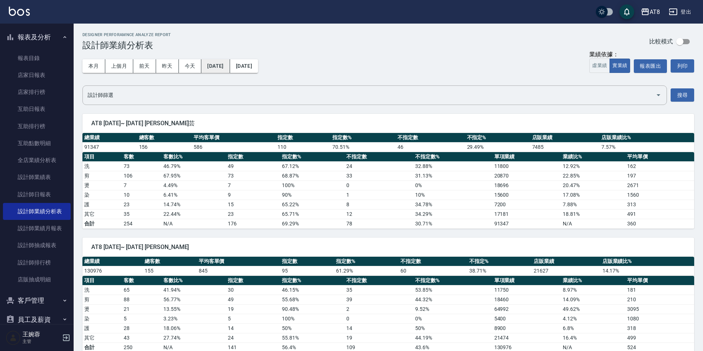
click at [230, 70] on button "2025/05/01" at bounding box center [215, 66] width 28 height 14
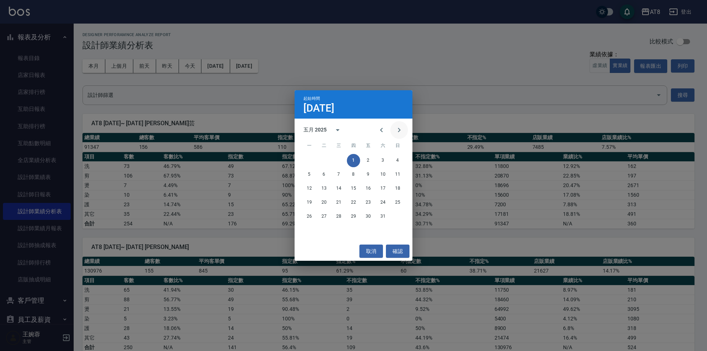
click at [395, 131] on icon "Next month" at bounding box center [399, 130] width 9 height 9
click at [396, 159] on button "1" at bounding box center [397, 160] width 13 height 13
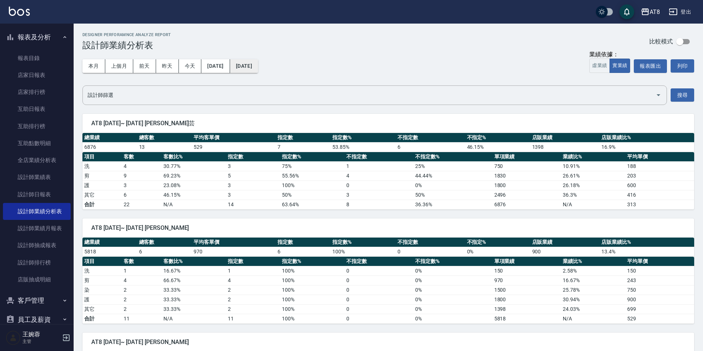
click at [258, 68] on button "2025/06/01" at bounding box center [244, 66] width 28 height 14
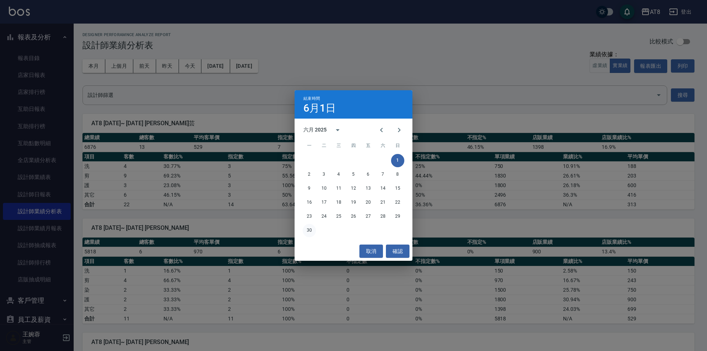
click at [313, 230] on button "30" at bounding box center [309, 230] width 13 height 13
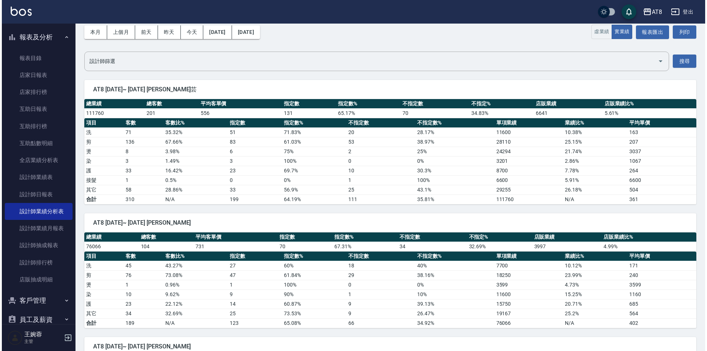
scroll to position [32, 0]
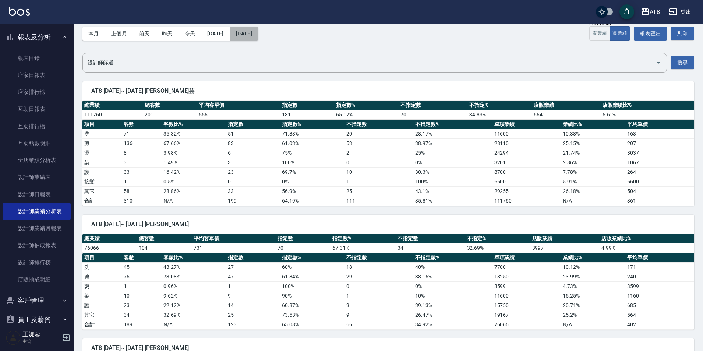
click at [258, 35] on button "2025/06/30" at bounding box center [244, 34] width 28 height 14
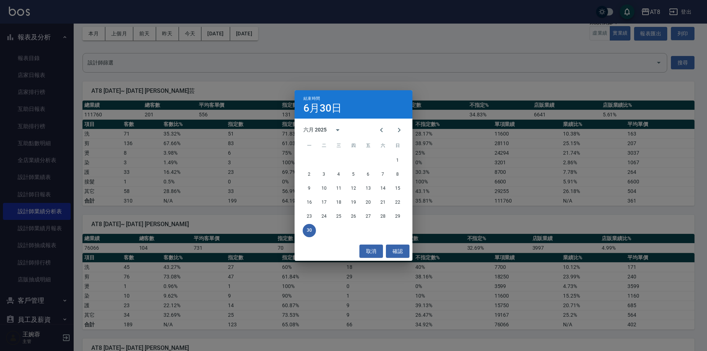
click at [223, 32] on div "結束時間 6月30日 六月 2025 一 二 三 四 五 六 日 1 2 3 4 5 6 7 8 9 10 11 12 13 14 15 16 17 18 1…" at bounding box center [353, 175] width 707 height 351
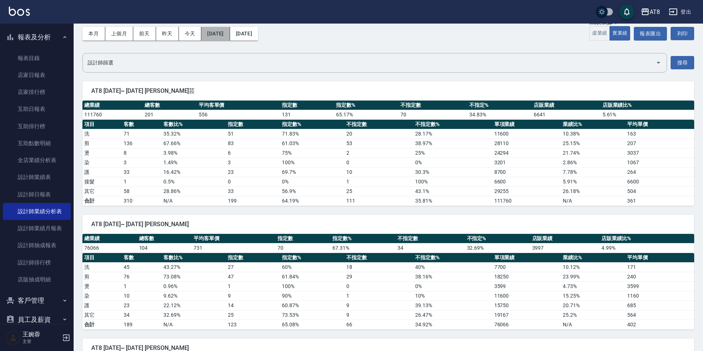
click at [225, 32] on button "2025/06/01" at bounding box center [215, 34] width 28 height 14
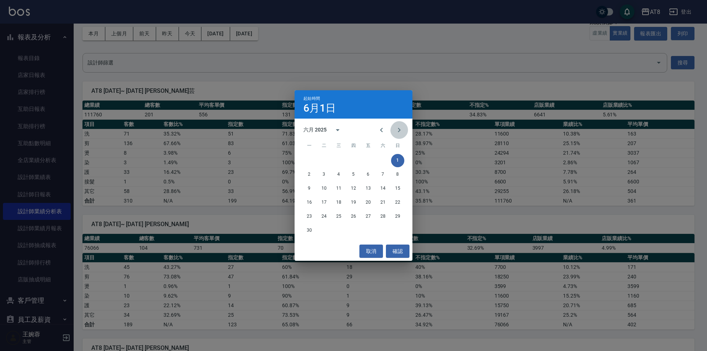
click at [401, 131] on icon "Next month" at bounding box center [399, 130] width 9 height 9
click at [320, 161] on button "1" at bounding box center [323, 160] width 13 height 13
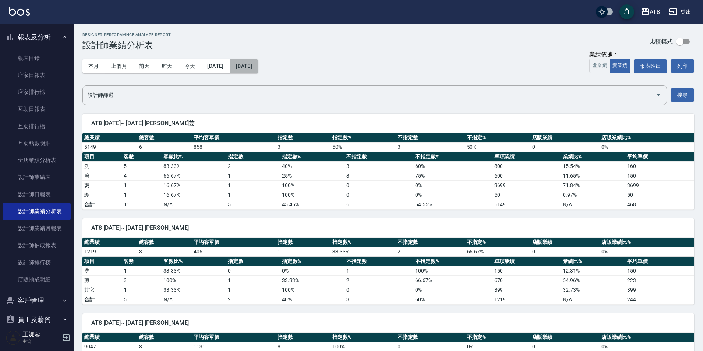
click at [258, 69] on button "2025/07/01" at bounding box center [244, 66] width 28 height 14
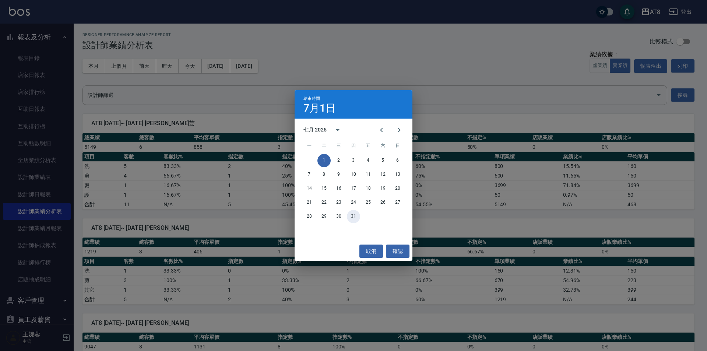
click at [352, 219] on button "31" at bounding box center [353, 216] width 13 height 13
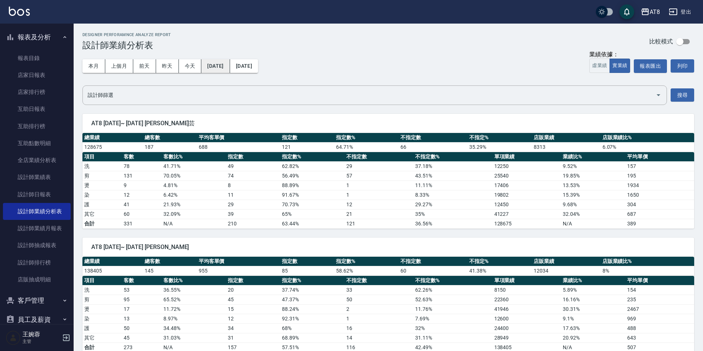
click at [225, 63] on button "2025/07/01" at bounding box center [215, 66] width 28 height 14
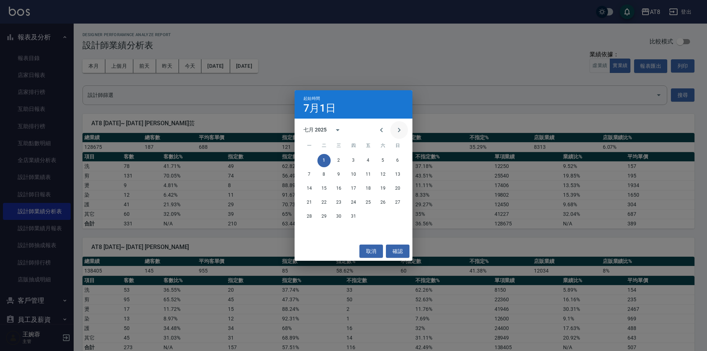
click at [402, 129] on icon "Next month" at bounding box center [399, 130] width 9 height 9
click at [371, 158] on button "1" at bounding box center [368, 160] width 13 height 13
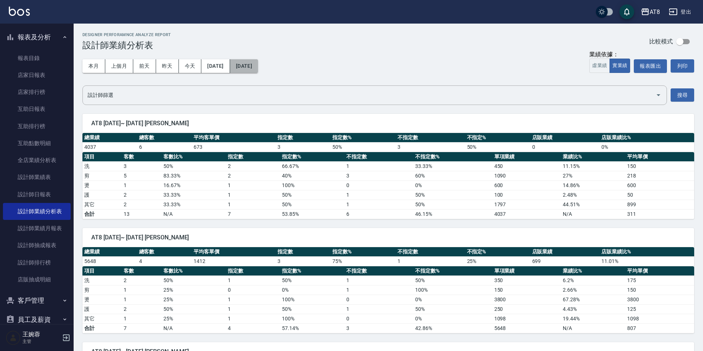
click at [252, 61] on button "[DATE]" at bounding box center [244, 66] width 28 height 14
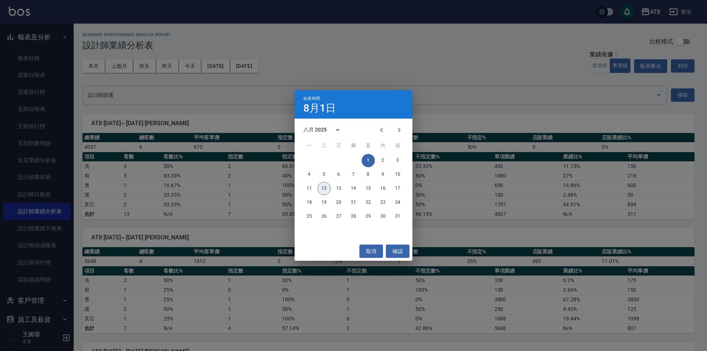
click at [323, 186] on button "12" at bounding box center [323, 188] width 13 height 13
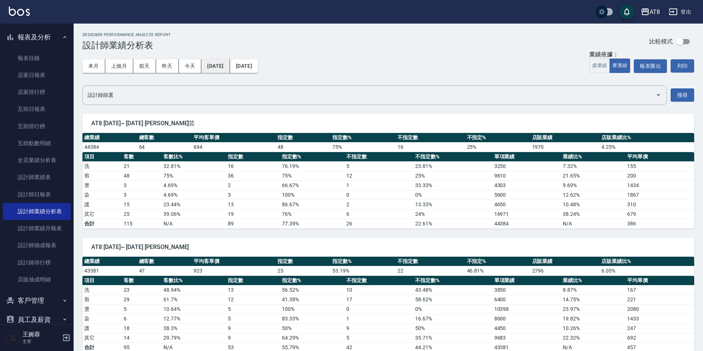
click at [223, 64] on button "[DATE]" at bounding box center [215, 66] width 28 height 14
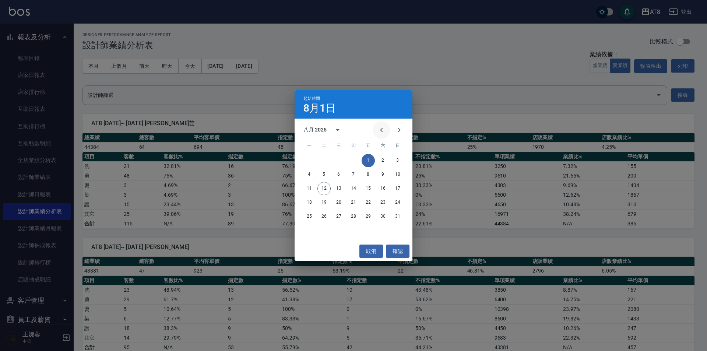
click at [380, 127] on icon "Previous month" at bounding box center [381, 130] width 9 height 9
click at [398, 128] on icon "Next month" at bounding box center [399, 130] width 9 height 9
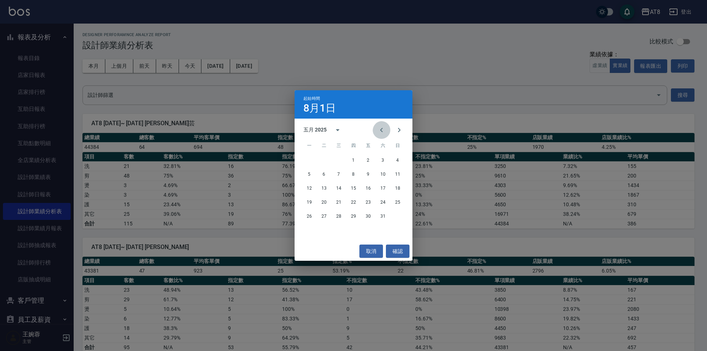
click at [377, 130] on icon "Previous month" at bounding box center [381, 130] width 9 height 9
click at [316, 161] on div "1 2 3 4 5 6" at bounding box center [354, 160] width 118 height 13
click at [325, 160] on button "1" at bounding box center [323, 160] width 13 height 13
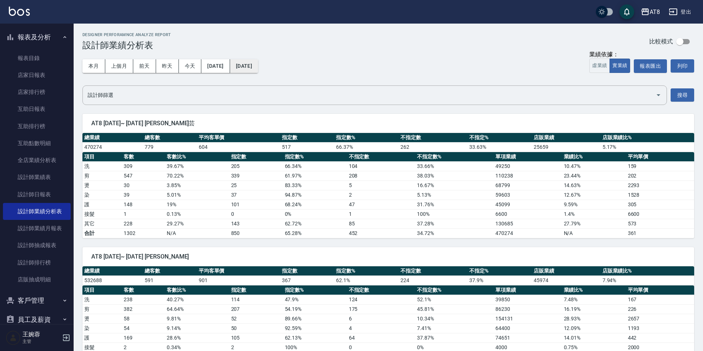
click at [258, 65] on button "[DATE]" at bounding box center [244, 66] width 28 height 14
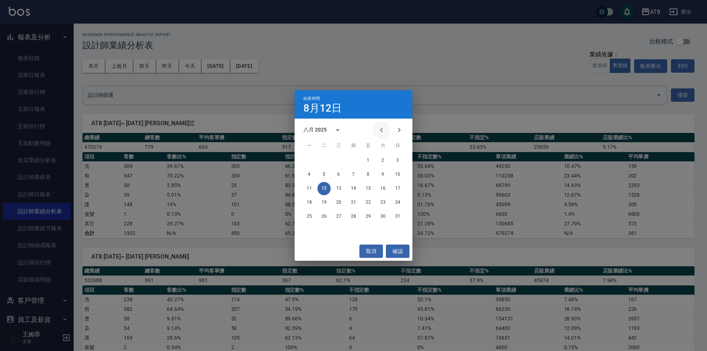
click at [382, 130] on icon "Previous month" at bounding box center [381, 130] width 9 height 9
click at [344, 216] on button "30" at bounding box center [338, 216] width 13 height 13
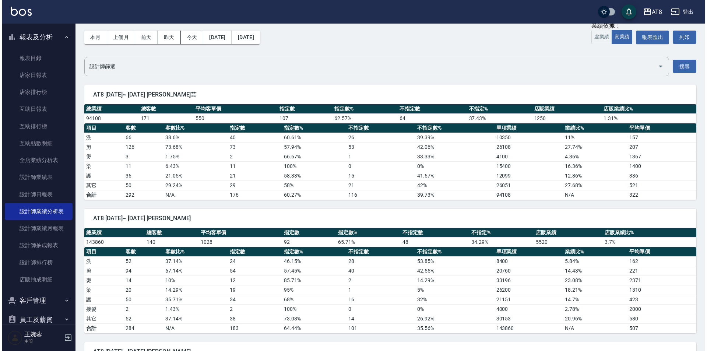
scroll to position [10, 0]
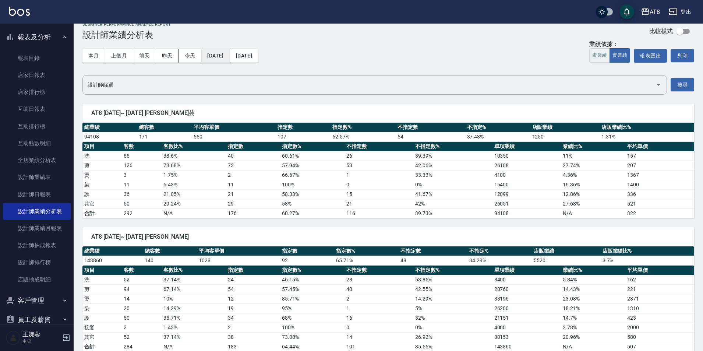
click at [213, 57] on button "2025/04/01" at bounding box center [215, 56] width 28 height 14
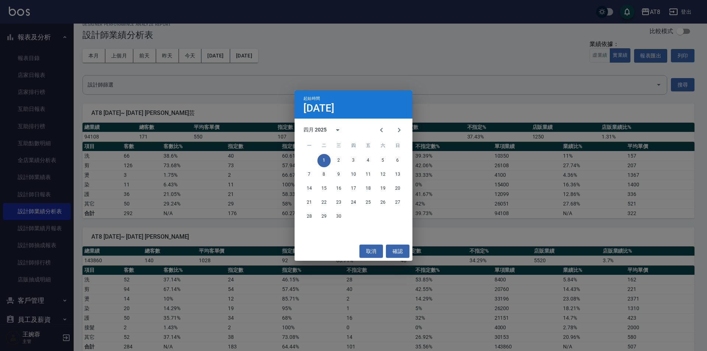
click at [388, 138] on span "六" at bounding box center [382, 145] width 13 height 15
click at [384, 134] on button "Previous month" at bounding box center [382, 130] width 18 height 18
click at [381, 159] on button "1" at bounding box center [382, 160] width 13 height 13
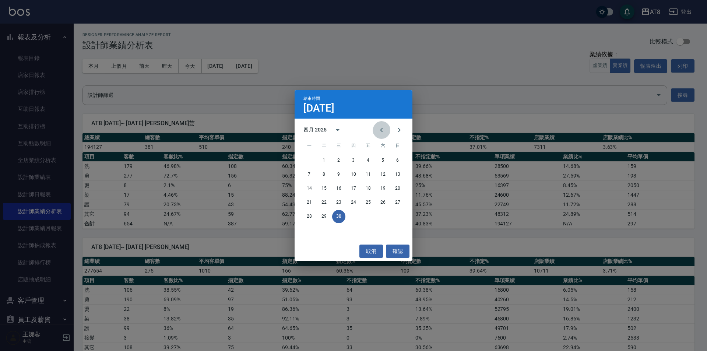
click at [377, 132] on icon "Previous month" at bounding box center [381, 130] width 9 height 9
click at [306, 230] on button "31" at bounding box center [309, 230] width 13 height 13
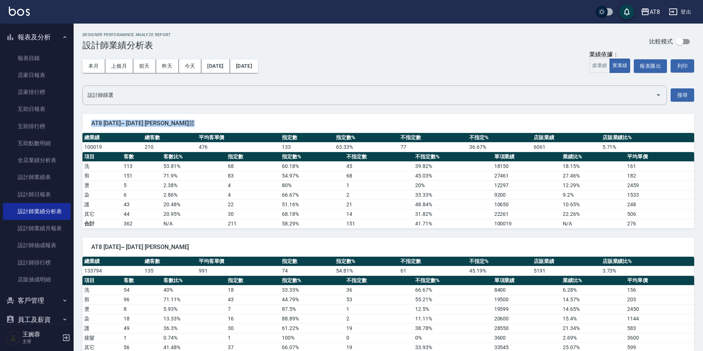
drag, startPoint x: 703, startPoint y: 87, endPoint x: 707, endPoint y: 99, distance: 12.7
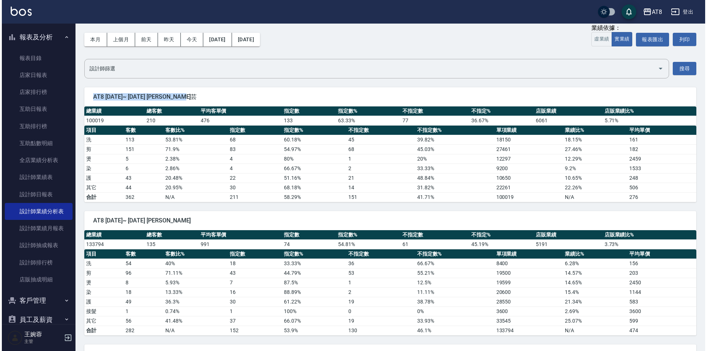
scroll to position [24, 0]
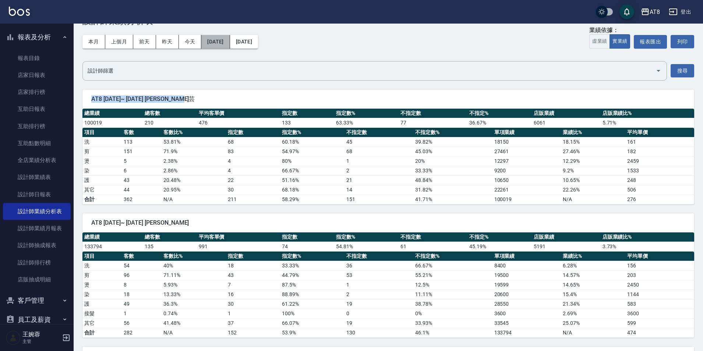
click at [222, 45] on button "2025/03/01" at bounding box center [215, 42] width 28 height 14
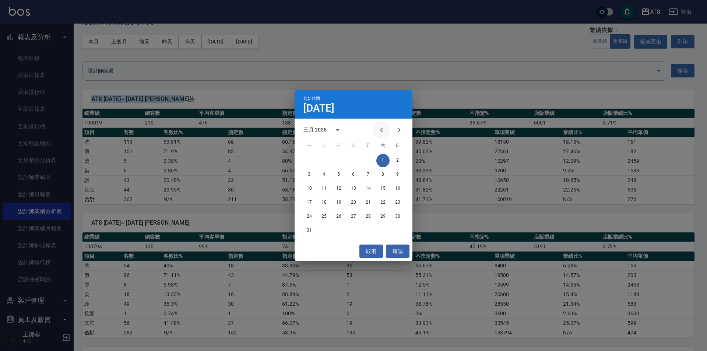
click at [382, 128] on icon "Previous month" at bounding box center [381, 130] width 9 height 9
click at [381, 161] on button "1" at bounding box center [382, 160] width 13 height 13
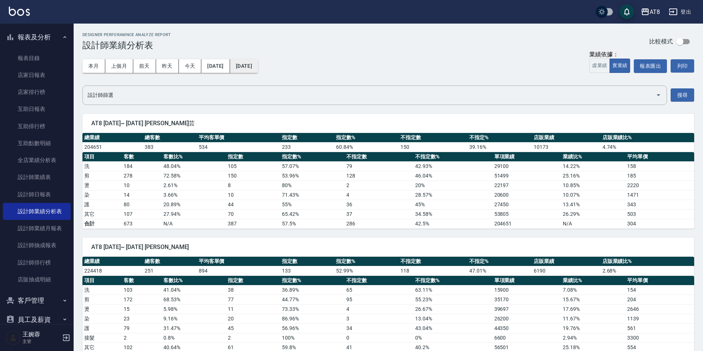
click at [258, 65] on button "2025/03/31" at bounding box center [244, 66] width 28 height 14
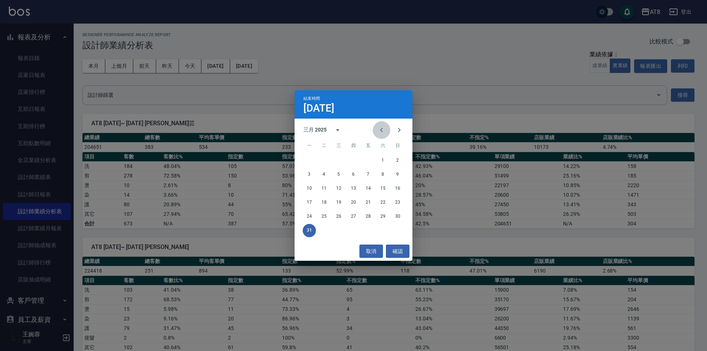
click at [380, 132] on icon "Previous month" at bounding box center [381, 130] width 3 height 4
click at [369, 218] on button "28" at bounding box center [368, 216] width 13 height 13
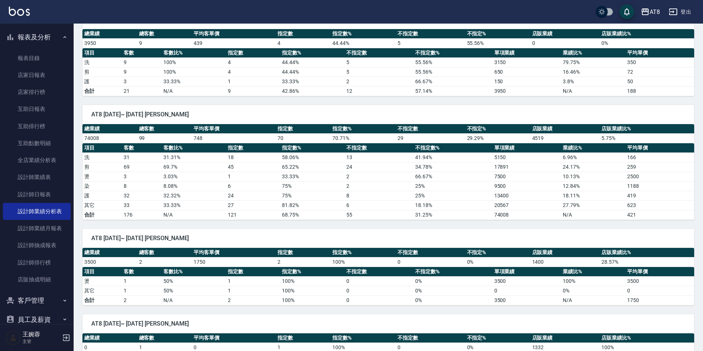
scroll to position [748, 0]
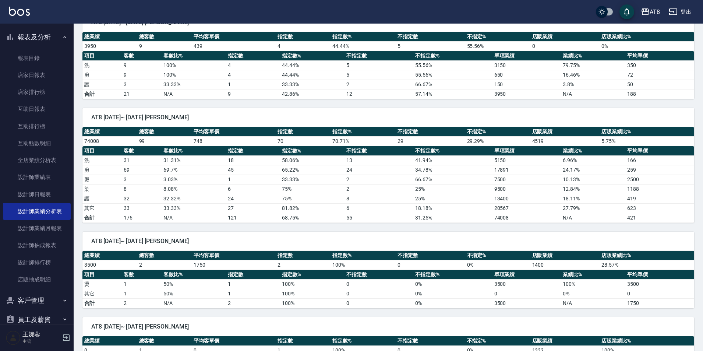
click at [144, 239] on span "AT8 2025/02/01~ 2025/02/28 劉星霈" at bounding box center [388, 240] width 594 height 7
click at [249, 264] on td "1750" at bounding box center [234, 265] width 84 height 10
click at [333, 264] on td "100 %" at bounding box center [363, 265] width 65 height 10
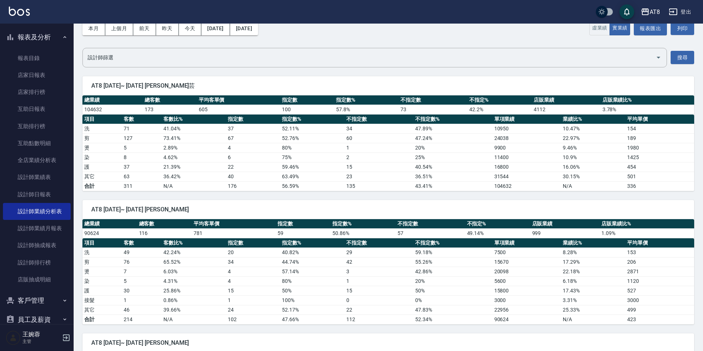
scroll to position [0, 0]
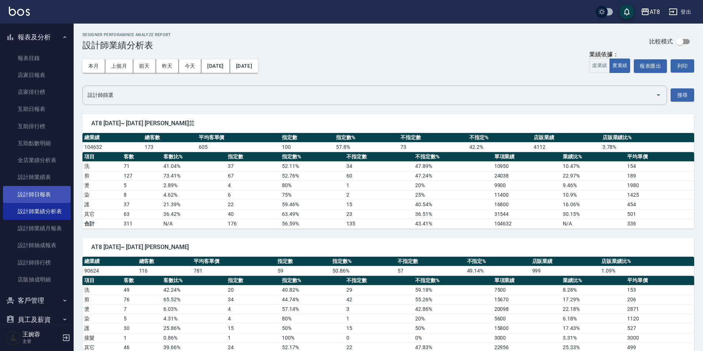
click at [38, 193] on link "設計師日報表" at bounding box center [37, 194] width 68 height 17
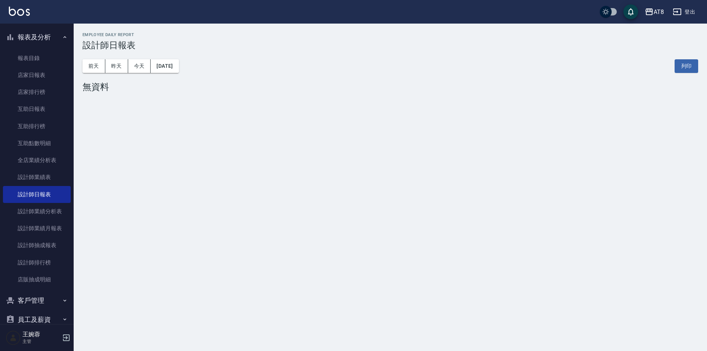
click at [184, 54] on div "前天 昨天 今天 2025/08/12 列印" at bounding box center [390, 65] width 616 height 31
click at [177, 66] on button "[DATE]" at bounding box center [165, 66] width 28 height 14
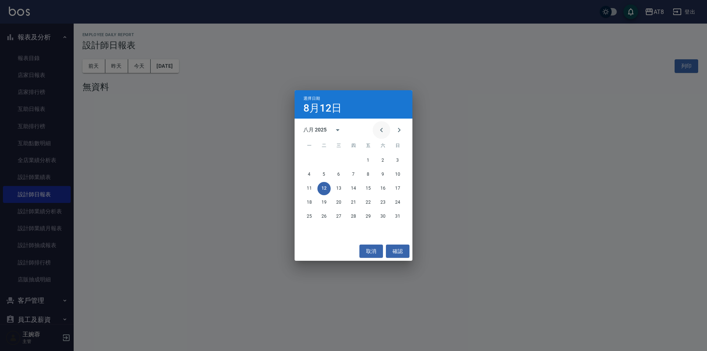
click at [385, 130] on button "Previous month" at bounding box center [382, 130] width 18 height 18
click at [384, 130] on button "Previous month" at bounding box center [382, 130] width 18 height 18
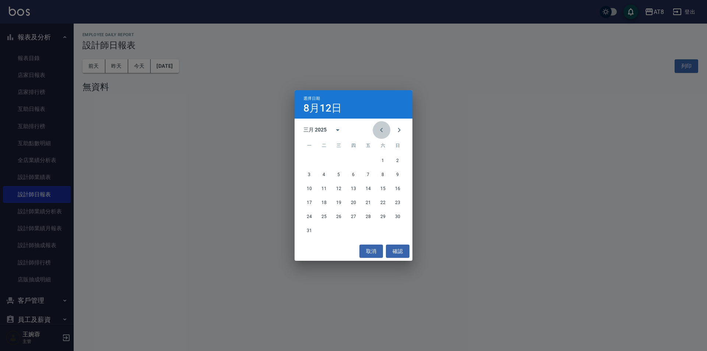
click at [384, 130] on button "Previous month" at bounding box center [382, 130] width 18 height 18
click at [405, 134] on button "Next month" at bounding box center [399, 130] width 18 height 18
click at [386, 160] on button "1" at bounding box center [382, 160] width 13 height 13
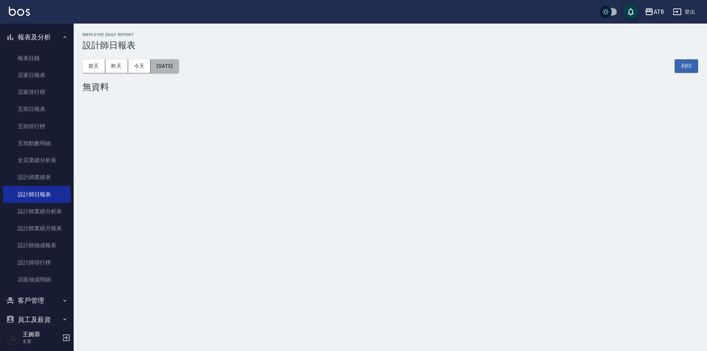
click at [167, 64] on button "2025/02/01" at bounding box center [165, 66] width 28 height 14
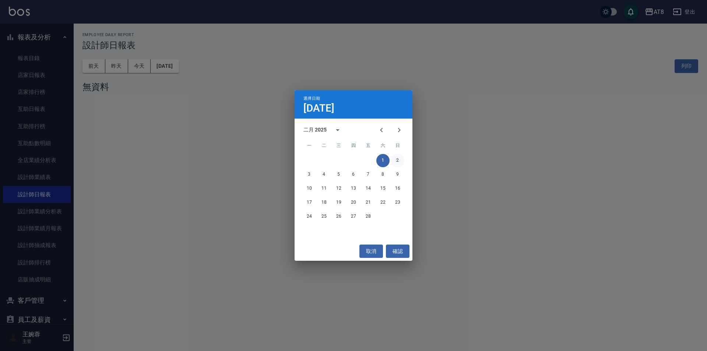
click at [399, 159] on button "2" at bounding box center [397, 160] width 13 height 13
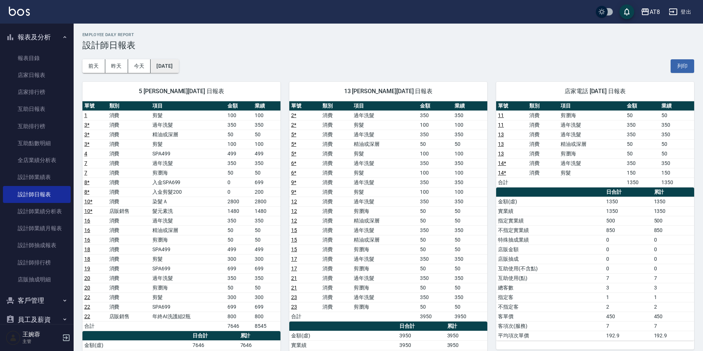
click at [173, 67] on button "2025/02/02" at bounding box center [165, 66] width 28 height 14
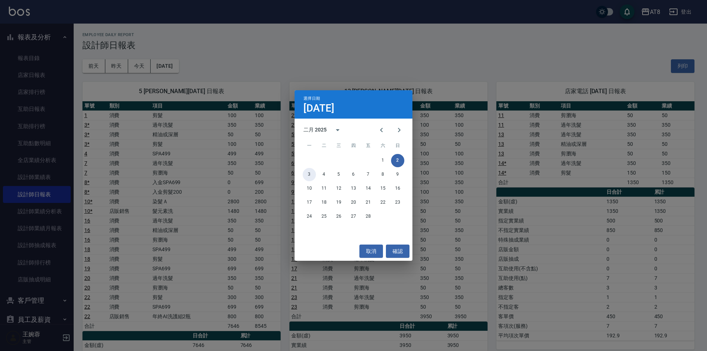
click at [312, 172] on button "3" at bounding box center [309, 174] width 13 height 13
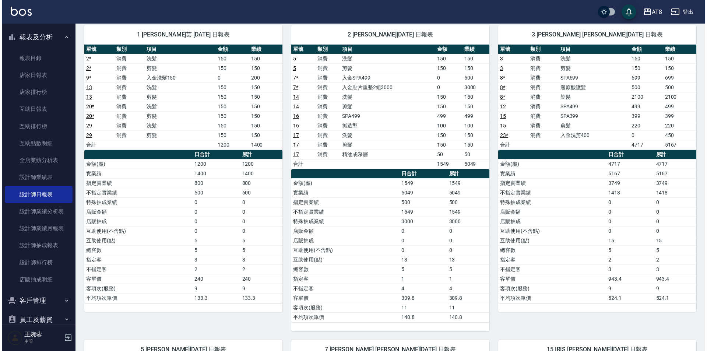
scroll to position [29, 0]
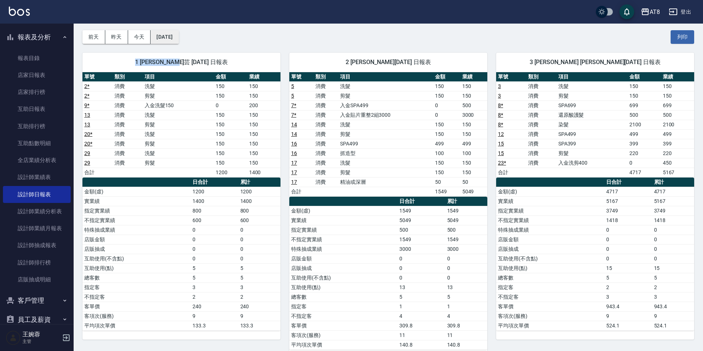
click at [179, 35] on button "2025/02/03" at bounding box center [165, 37] width 28 height 14
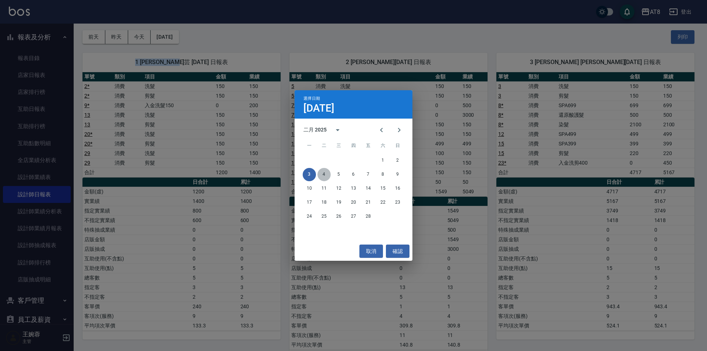
click at [326, 172] on button "4" at bounding box center [323, 174] width 13 height 13
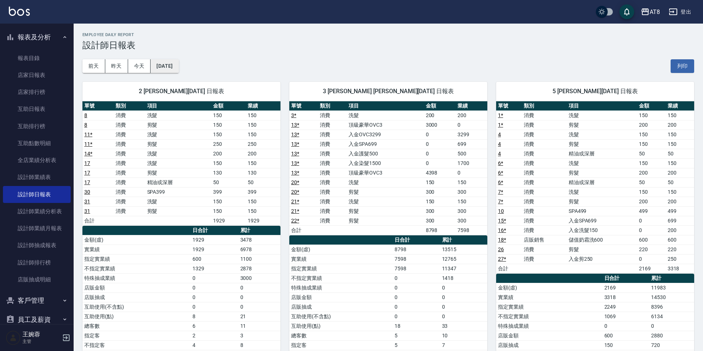
click at [179, 64] on button "2025/02/04" at bounding box center [165, 66] width 28 height 14
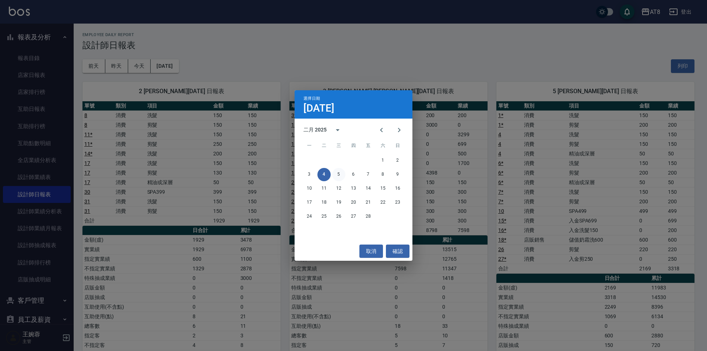
click at [337, 174] on button "5" at bounding box center [338, 174] width 13 height 13
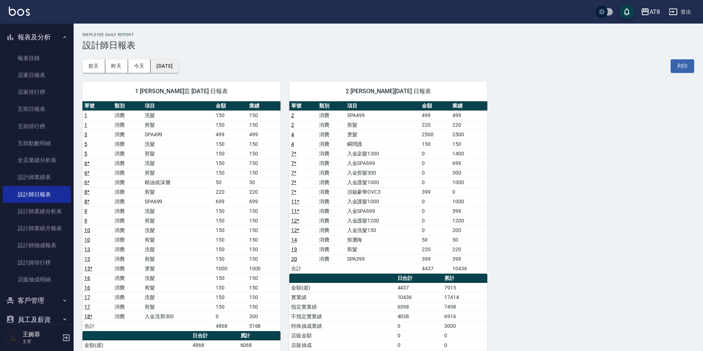
drag, startPoint x: 199, startPoint y: 70, endPoint x: 190, endPoint y: 70, distance: 9.2
click at [190, 70] on div "前天 昨天 今天 2025/02/05 列印" at bounding box center [388, 65] width 612 height 31
click at [179, 69] on button "2025/02/05" at bounding box center [165, 66] width 28 height 14
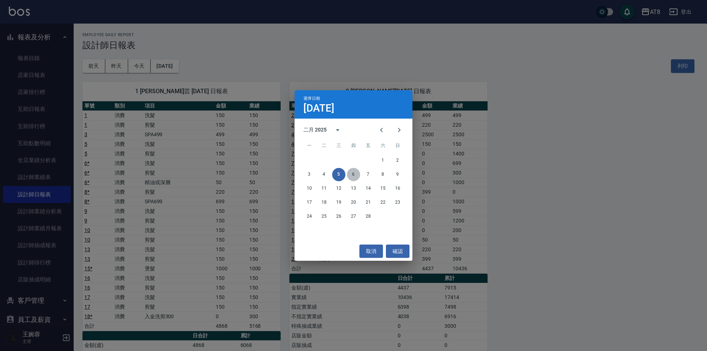
click at [354, 173] on button "6" at bounding box center [353, 174] width 13 height 13
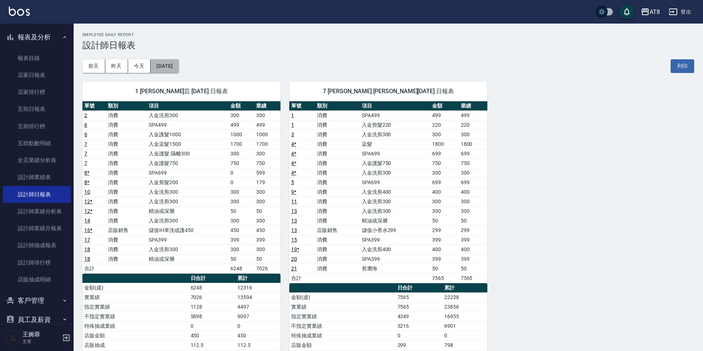
click at [177, 67] on button "2025/02/06" at bounding box center [165, 66] width 28 height 14
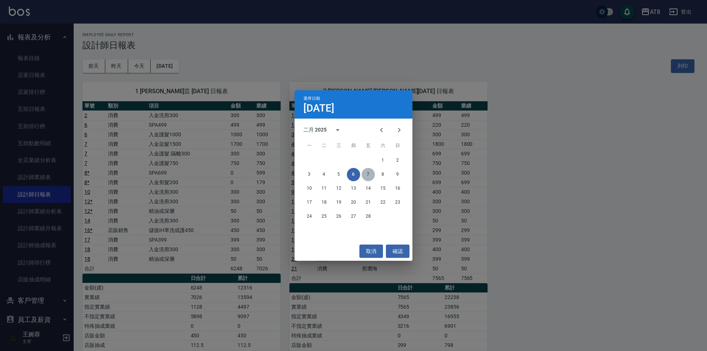
click at [367, 172] on button "7" at bounding box center [368, 174] width 13 height 13
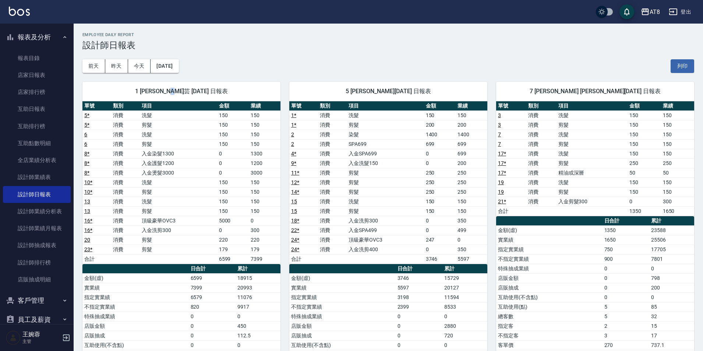
click at [177, 73] on div "1 YUKI 蔡沂芸 02/07/2025 日報表 單號 類別 項目 金額 業績 5 * 消費 洗髮 150 150 5 * 消費 剪髮 150 150 6 …" at bounding box center [177, 254] width 207 height 363
click at [179, 69] on button "2025/02/07" at bounding box center [165, 66] width 28 height 14
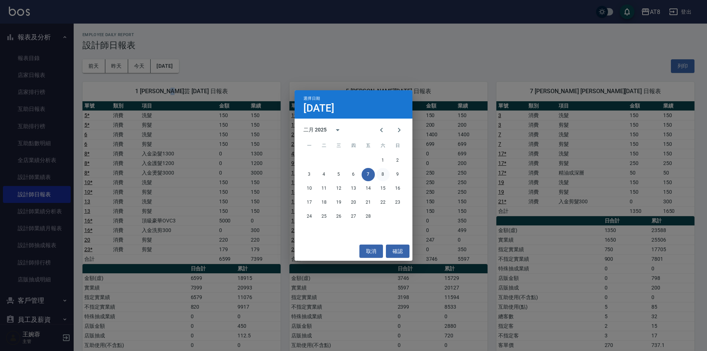
click at [382, 175] on button "8" at bounding box center [382, 174] width 13 height 13
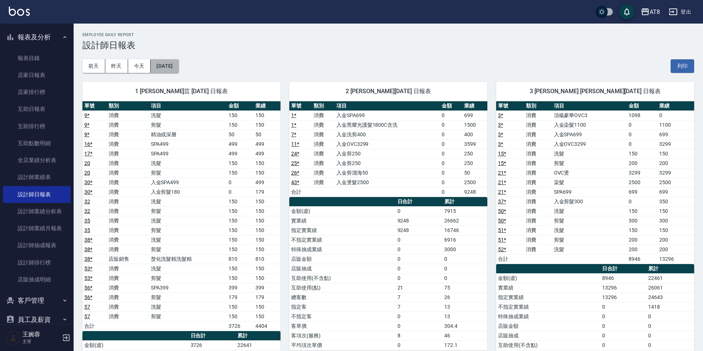
click at [159, 60] on button "2025/02/08" at bounding box center [165, 66] width 28 height 14
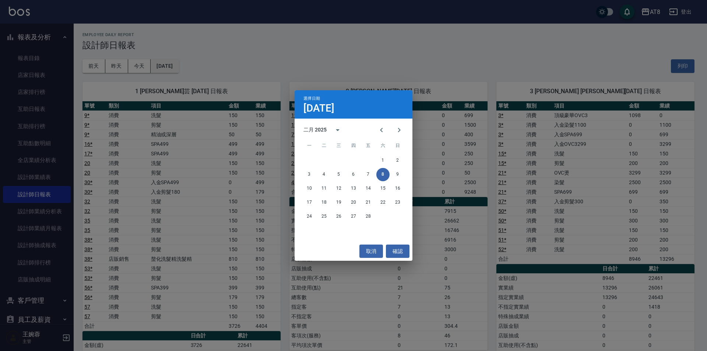
click at [166, 64] on div "選擇日期 2月8日 二月 2025 一 二 三 四 五 六 日 1 2 3 4 5 6 7 8 9 10 11 12 13 14 15 16 17 18 19…" at bounding box center [353, 175] width 707 height 351
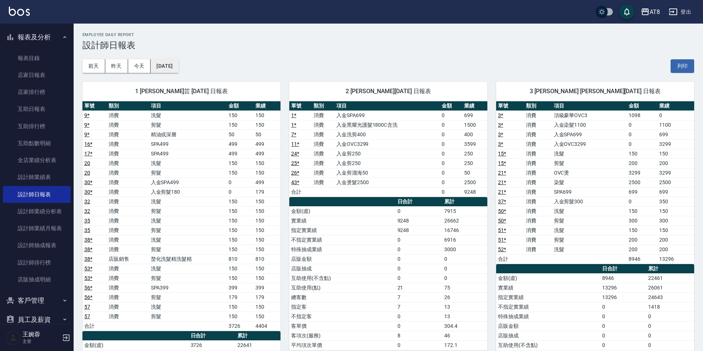
click at [178, 64] on button "2025/02/08" at bounding box center [165, 66] width 28 height 14
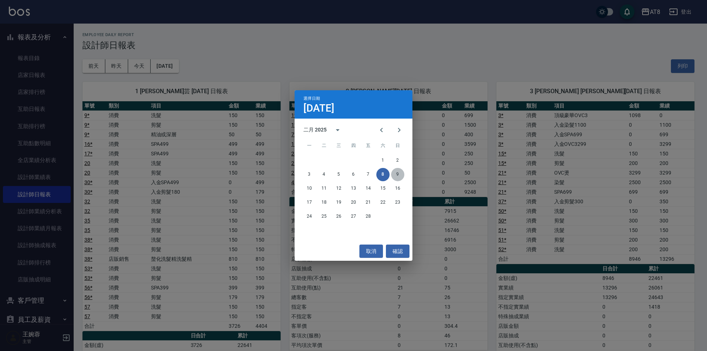
click at [399, 173] on button "9" at bounding box center [397, 174] width 13 height 13
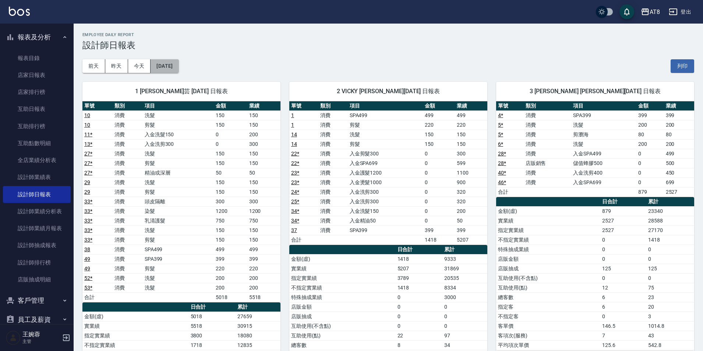
click at [176, 70] on button "2025/02/09" at bounding box center [165, 66] width 28 height 14
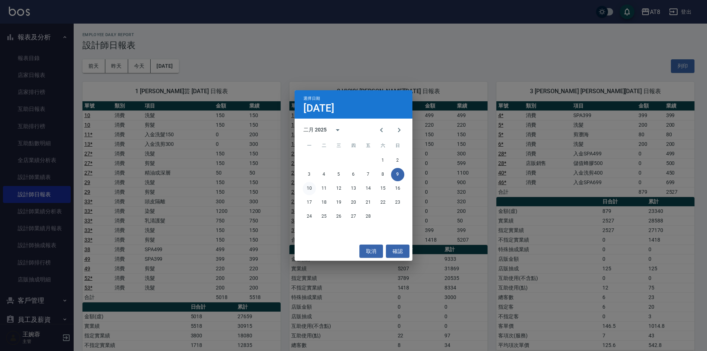
click at [310, 189] on button "10" at bounding box center [309, 188] width 13 height 13
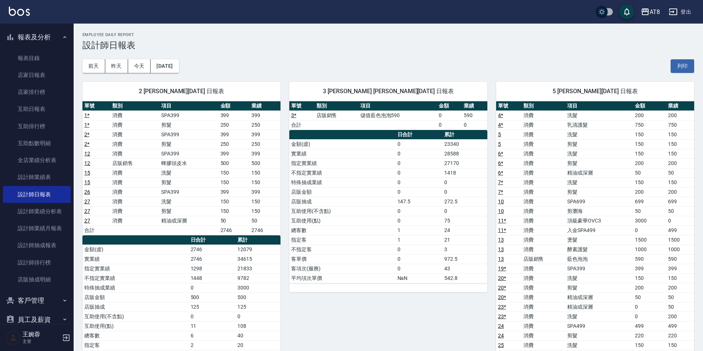
drag, startPoint x: 701, startPoint y: 102, endPoint x: 703, endPoint y: 107, distance: 5.3
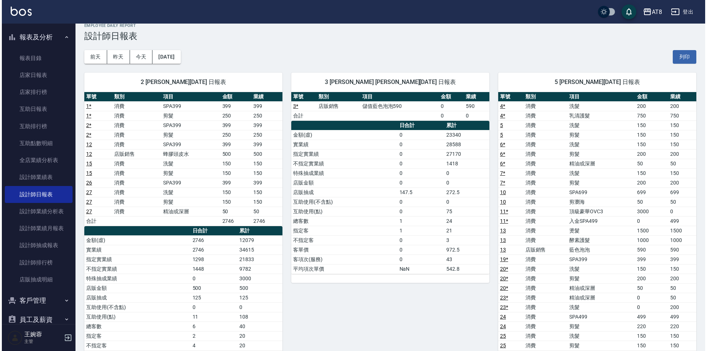
scroll to position [7, 0]
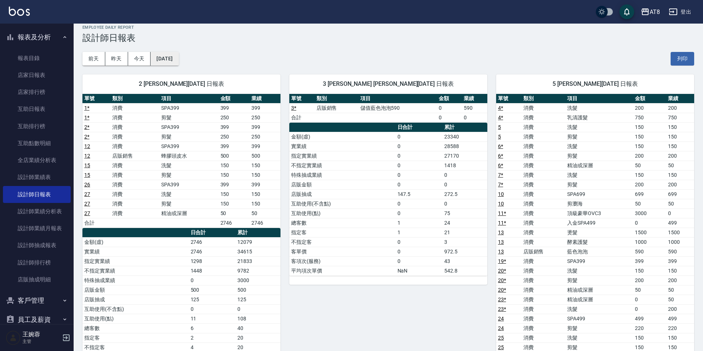
click at [168, 60] on button "2025/02/10" at bounding box center [165, 59] width 28 height 14
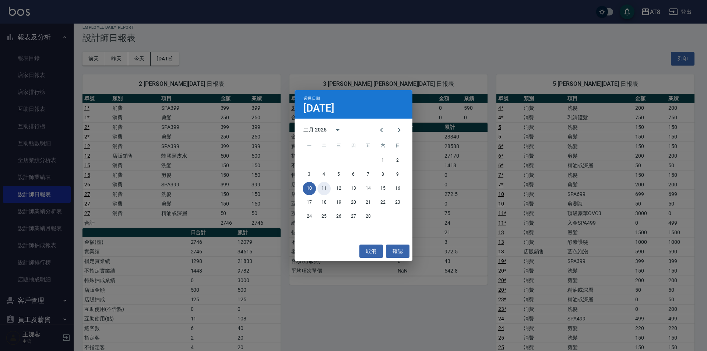
click at [321, 186] on button "11" at bounding box center [323, 188] width 13 height 13
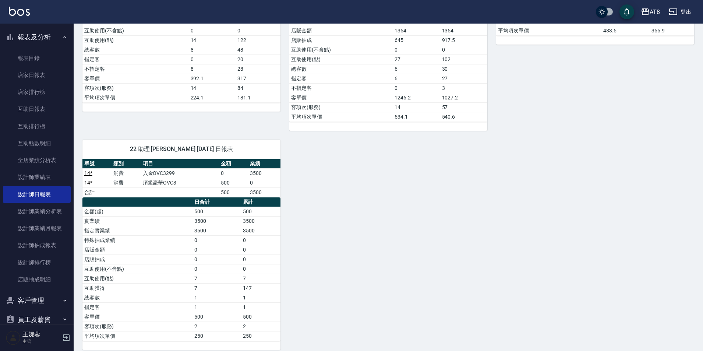
scroll to position [313, 0]
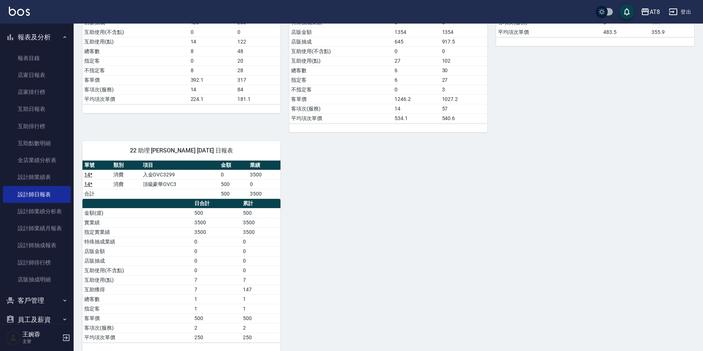
click at [85, 173] on link "14 *" at bounding box center [88, 175] width 8 height 6
